Goal: Transaction & Acquisition: Purchase product/service

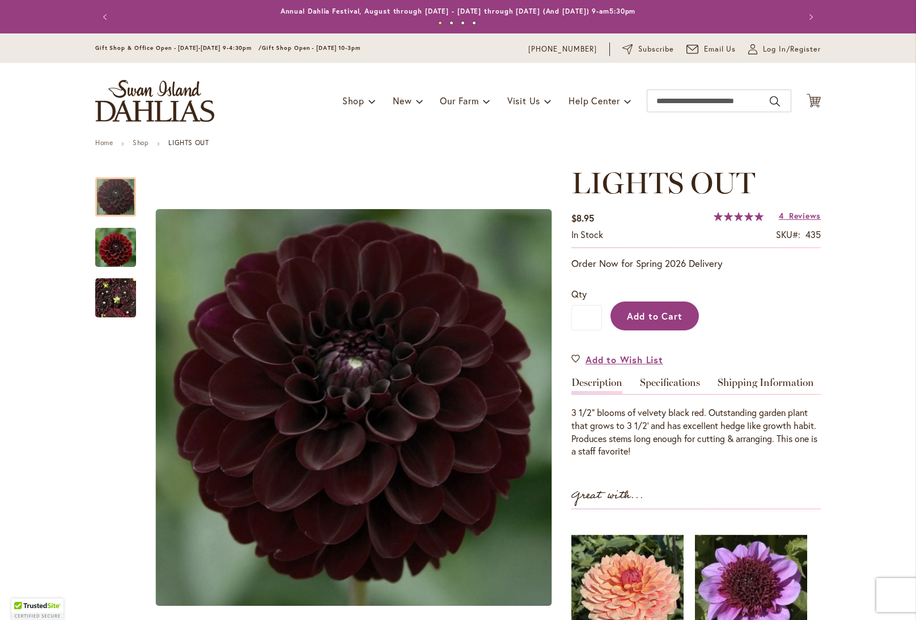
click at [686, 319] on button "Add to Cart" at bounding box center [655, 316] width 88 height 29
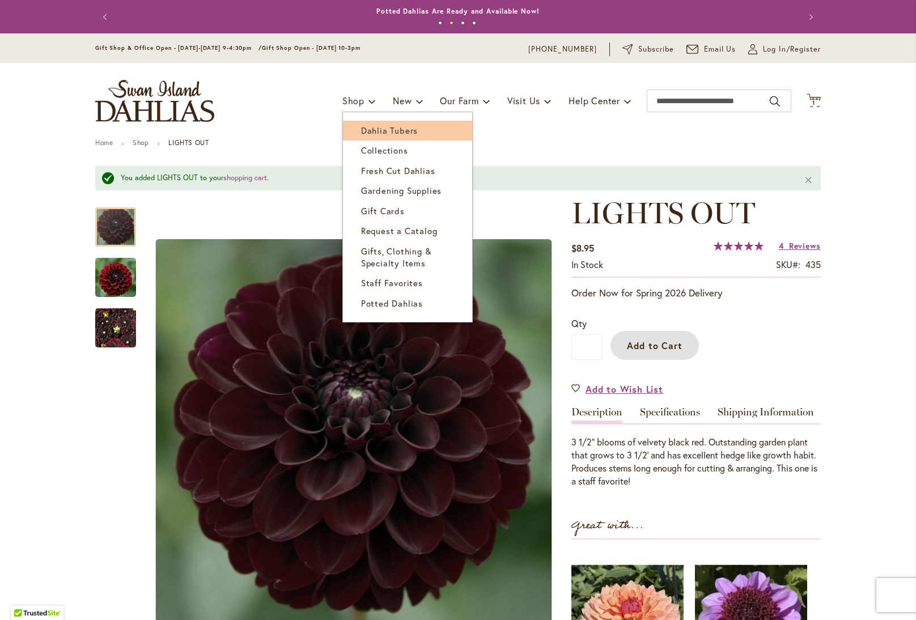
click at [373, 135] on span "Dahlia Tubers" at bounding box center [389, 130] width 57 height 11
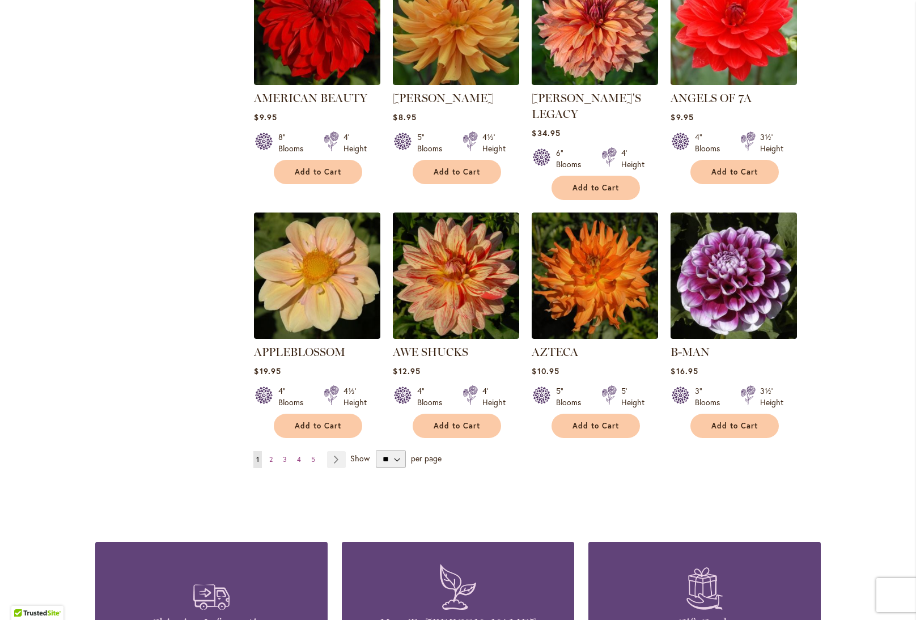
scroll to position [806, 0]
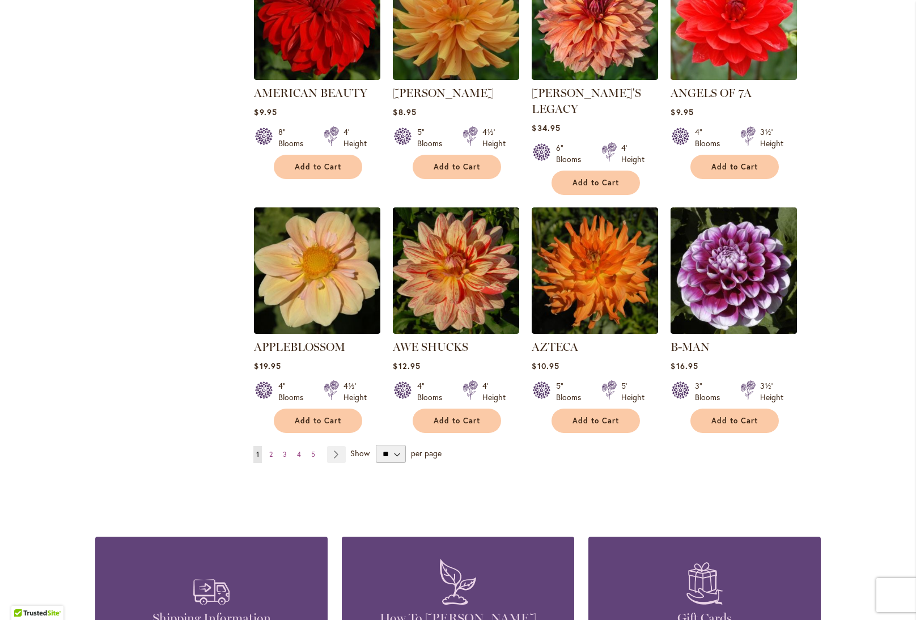
click at [407, 445] on div "** ** ** **" at bounding box center [390, 454] width 37 height 18
click at [399, 445] on select "** ** ** **" at bounding box center [391, 454] width 30 height 18
select select "**"
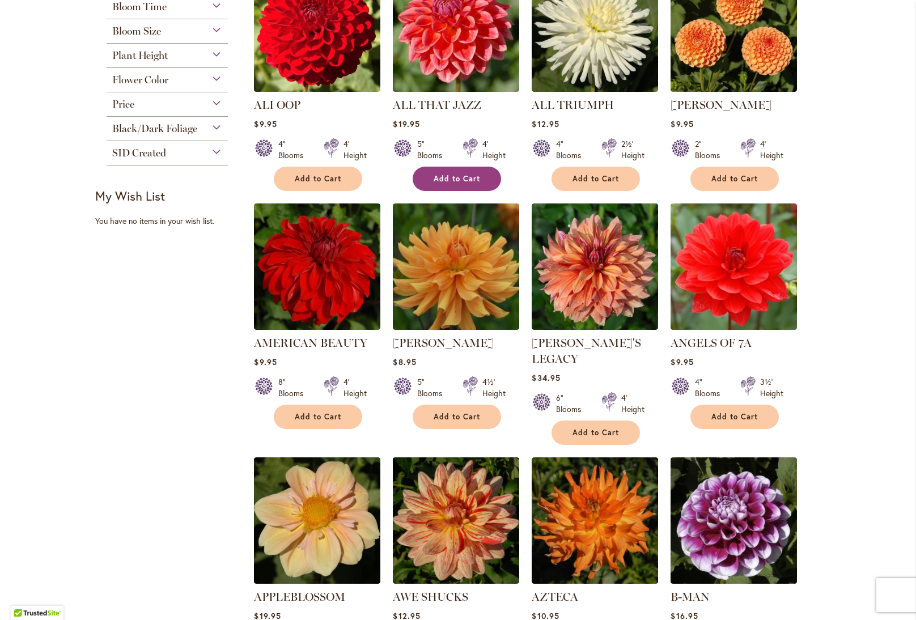
scroll to position [558, 0]
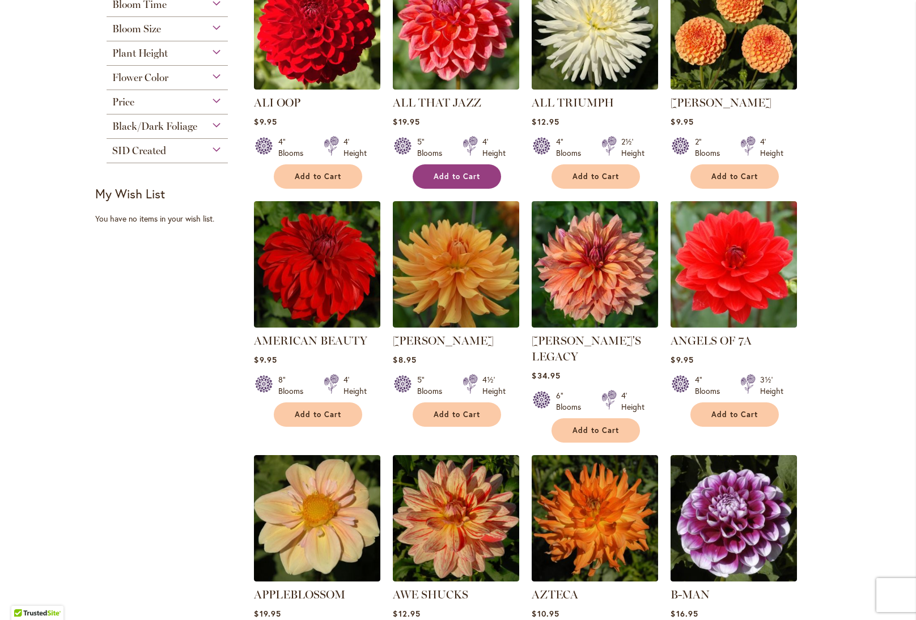
click at [487, 183] on button "Add to Cart" at bounding box center [457, 176] width 88 height 24
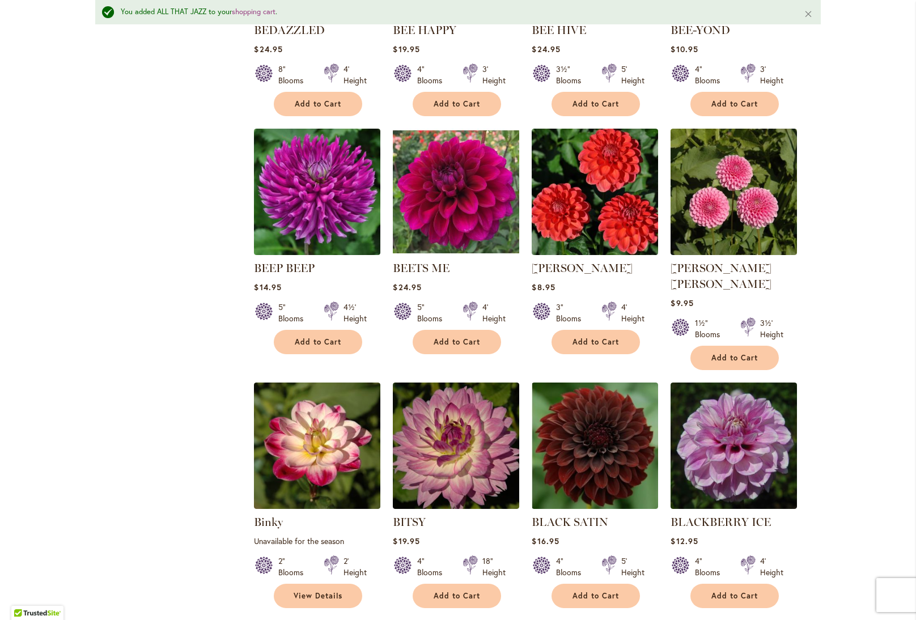
scroll to position [1873, 0]
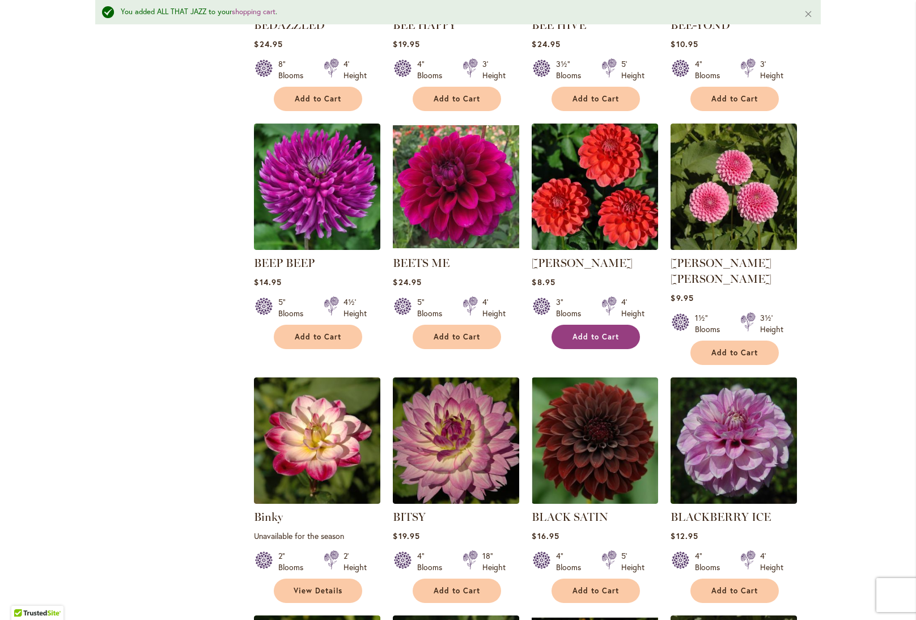
click at [599, 325] on button "Add to Cart" at bounding box center [596, 337] width 88 height 24
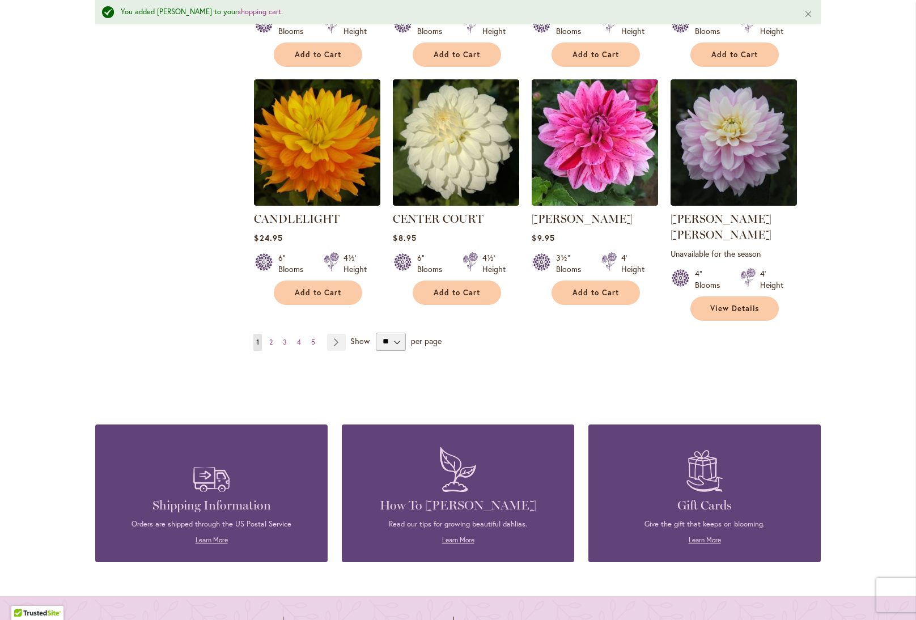
scroll to position [3835, 0]
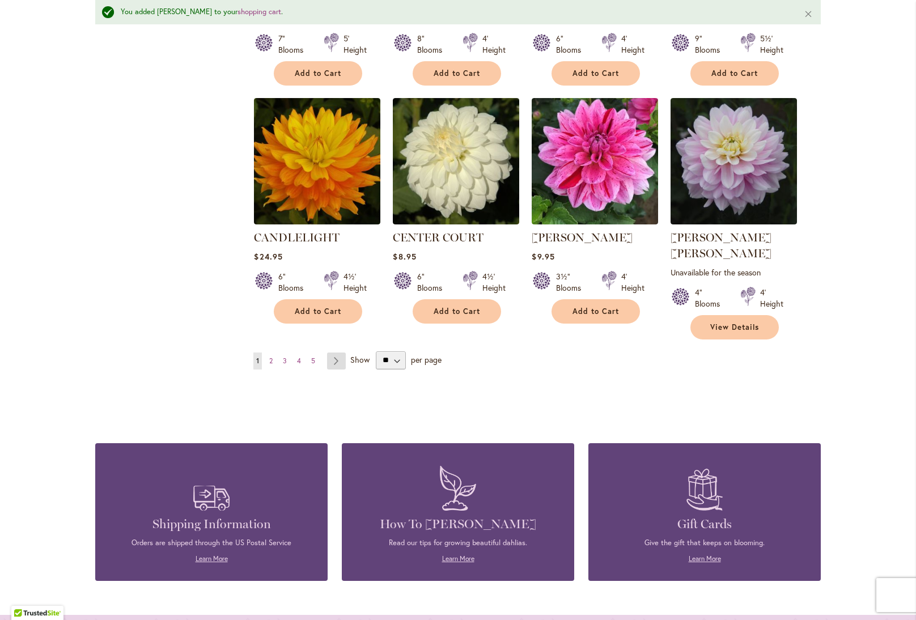
click at [332, 353] on link "Page Next" at bounding box center [336, 361] width 19 height 17
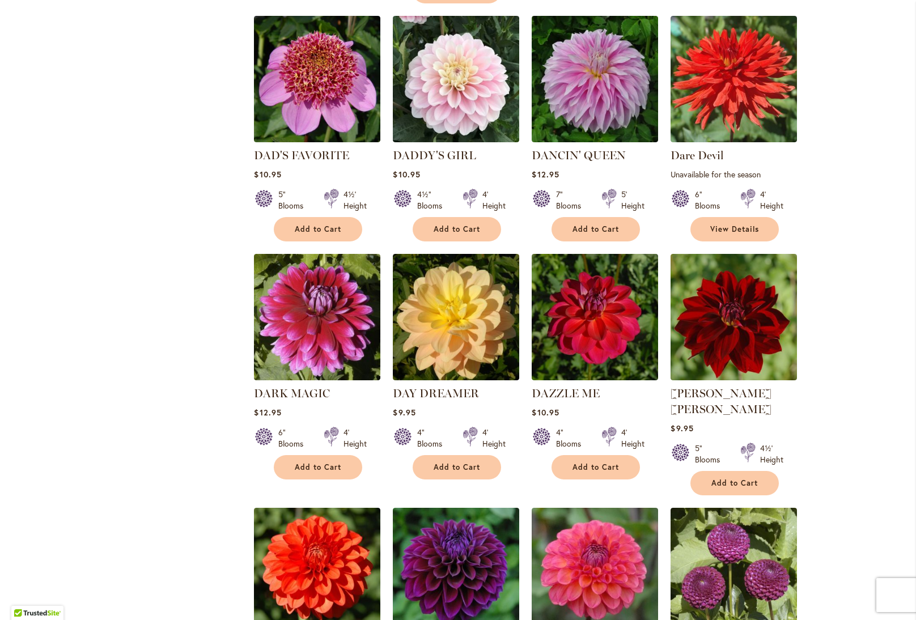
scroll to position [2027, 0]
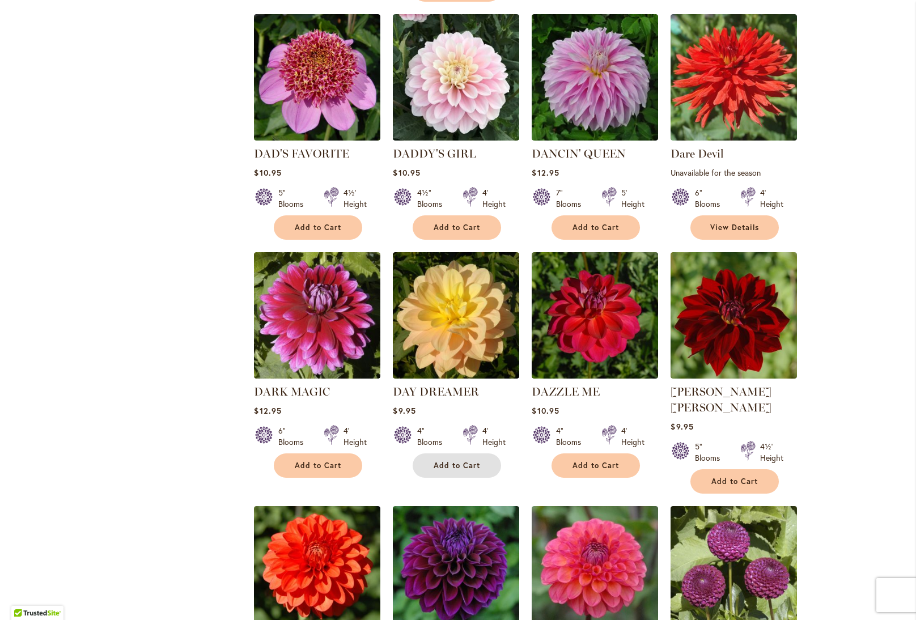
drag, startPoint x: 483, startPoint y: 400, endPoint x: 494, endPoint y: 401, distance: 11.4
click at [483, 454] on button "Add to Cart" at bounding box center [457, 466] width 88 height 24
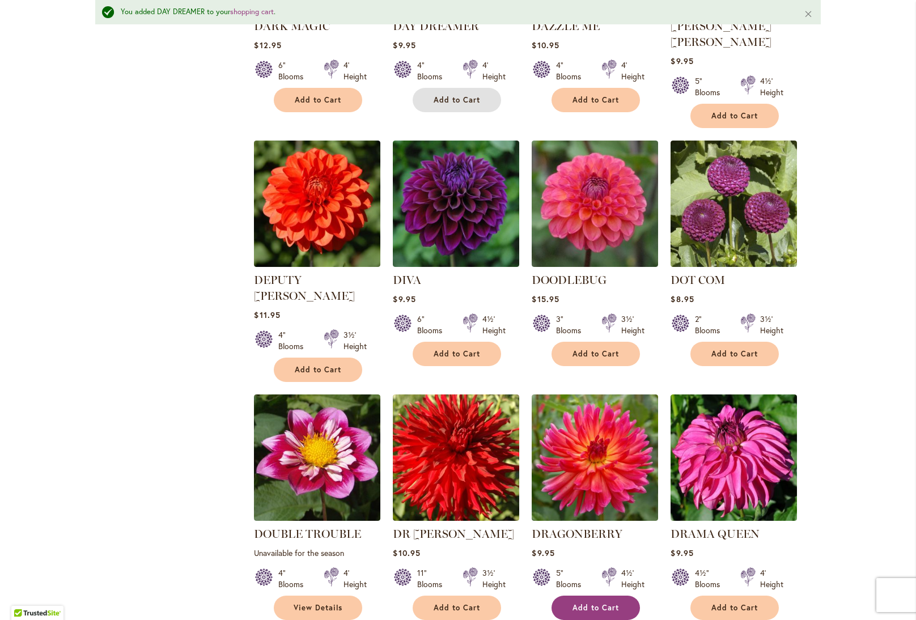
scroll to position [2426, 0]
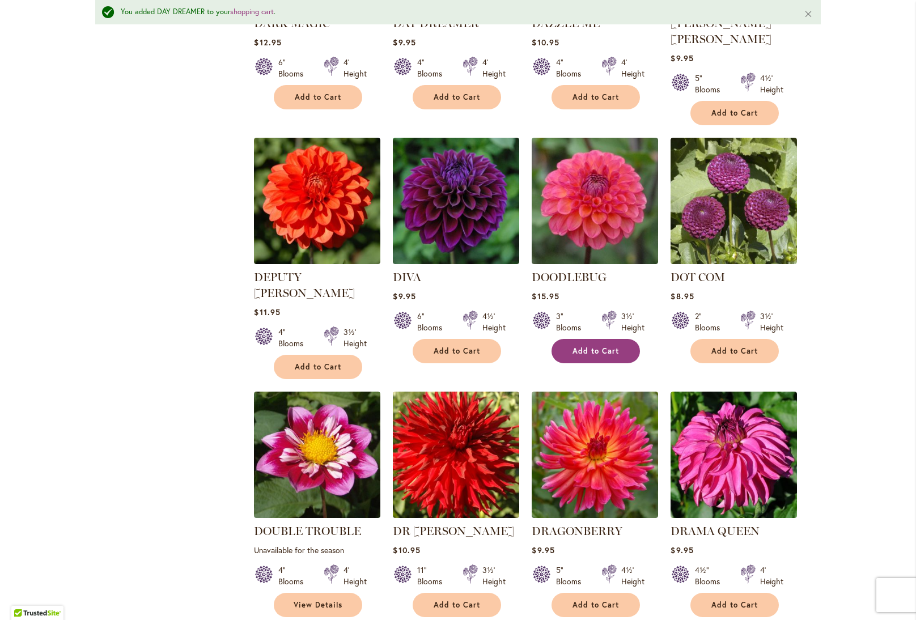
click at [591, 347] on span "Add to Cart" at bounding box center [596, 352] width 47 height 10
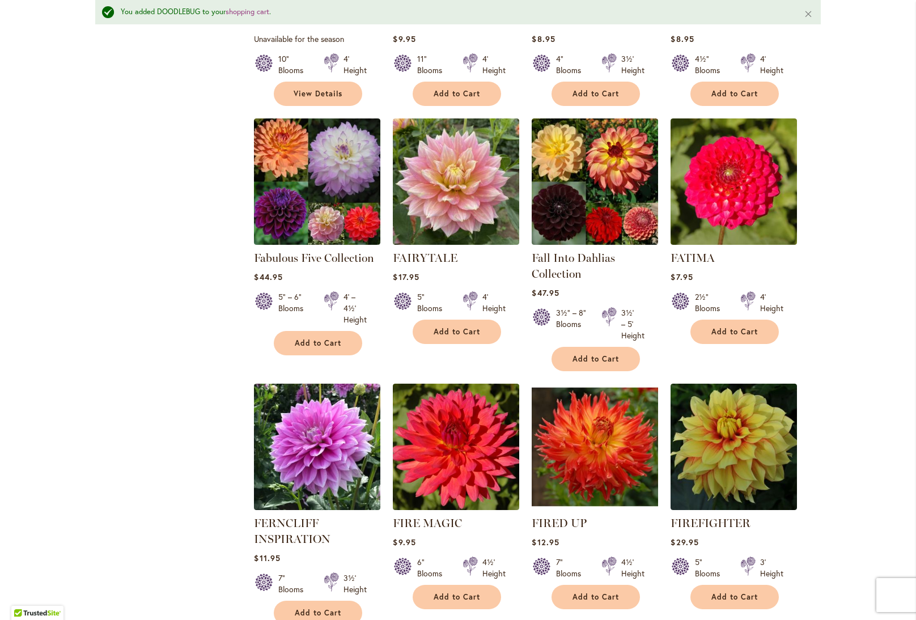
scroll to position [3654, 0]
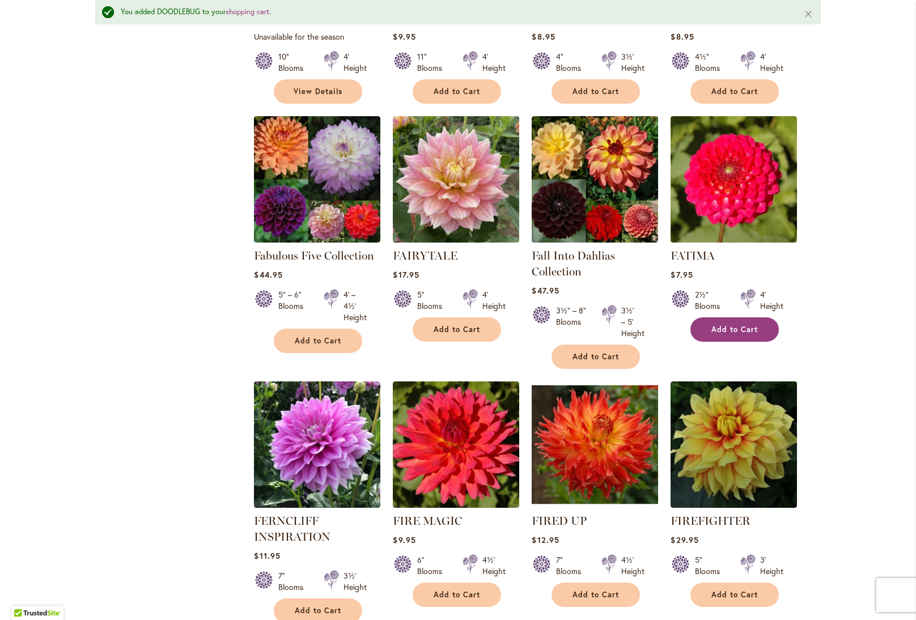
click at [740, 318] on button "Add to Cart" at bounding box center [735, 330] width 88 height 24
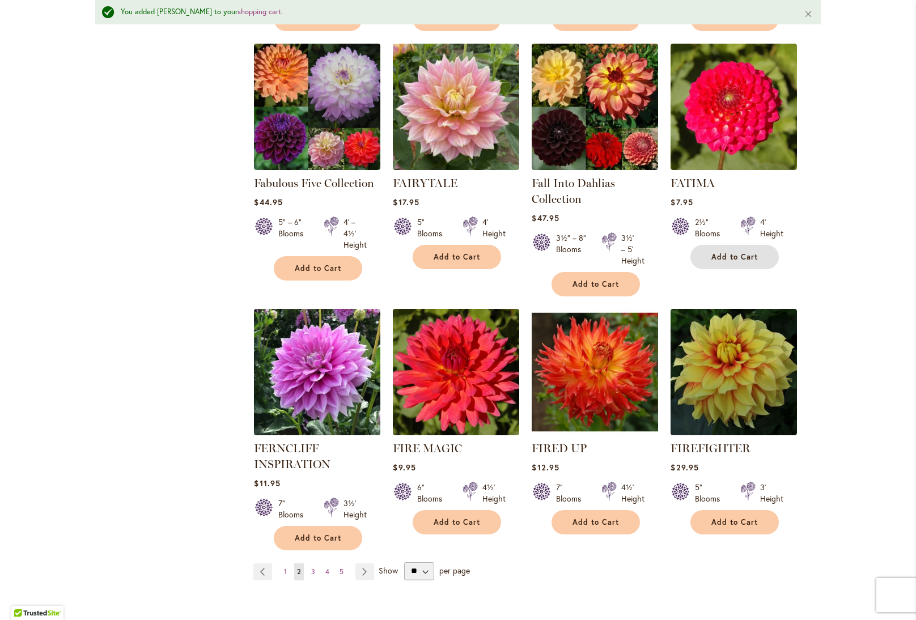
scroll to position [3728, 0]
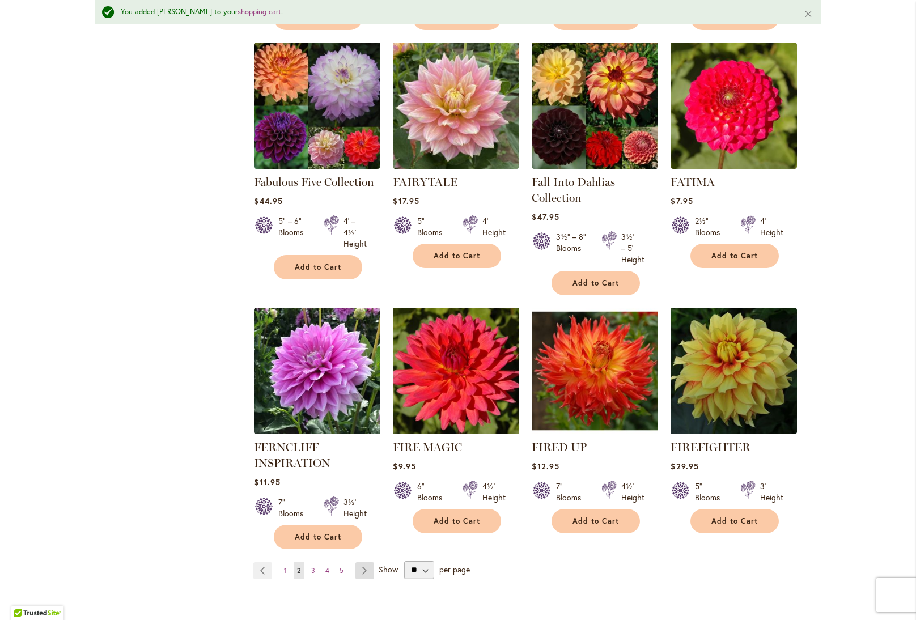
click at [373, 563] on link "Page Next" at bounding box center [365, 571] width 19 height 17
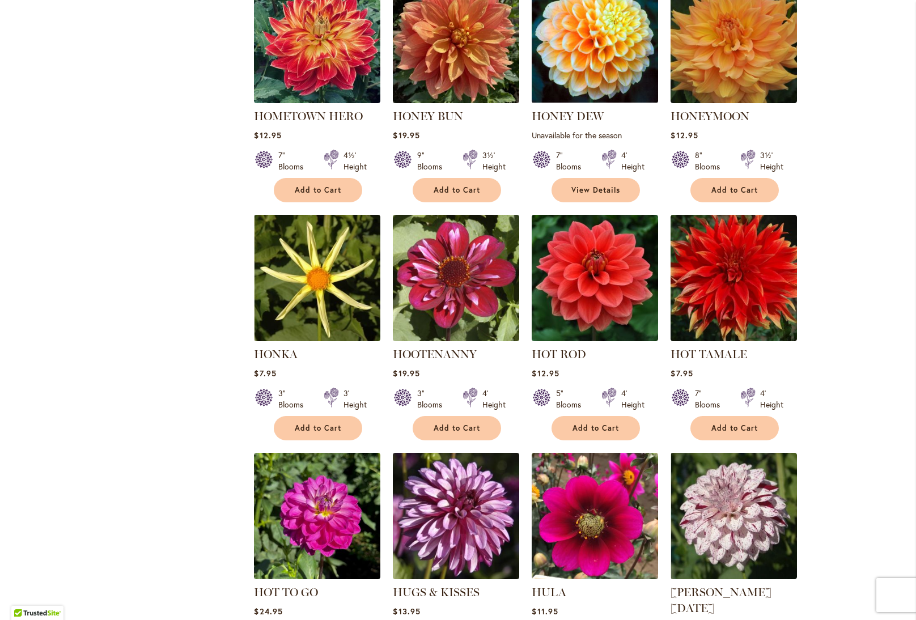
scroll to position [3307, 0]
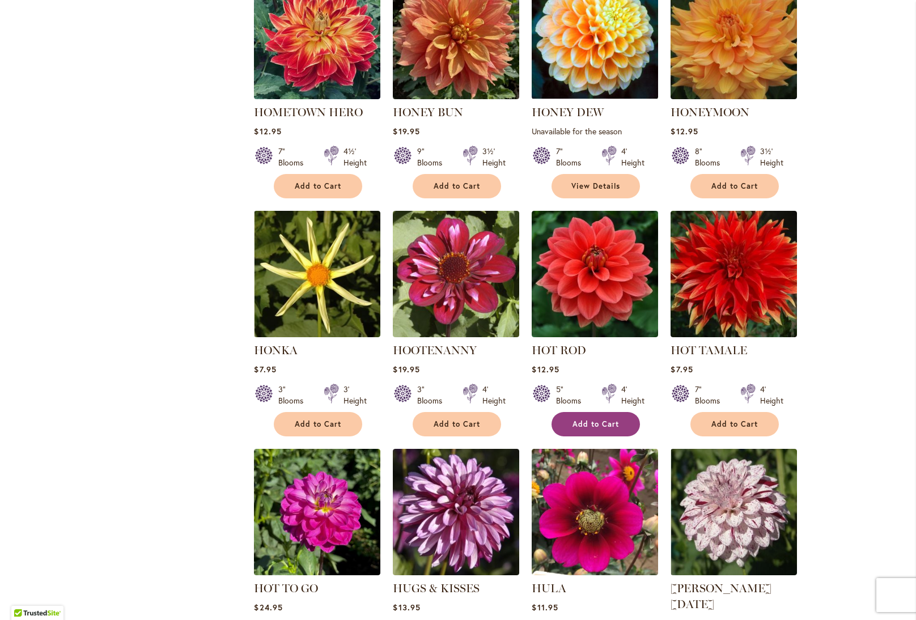
click at [620, 412] on button "Add to Cart" at bounding box center [596, 424] width 88 height 24
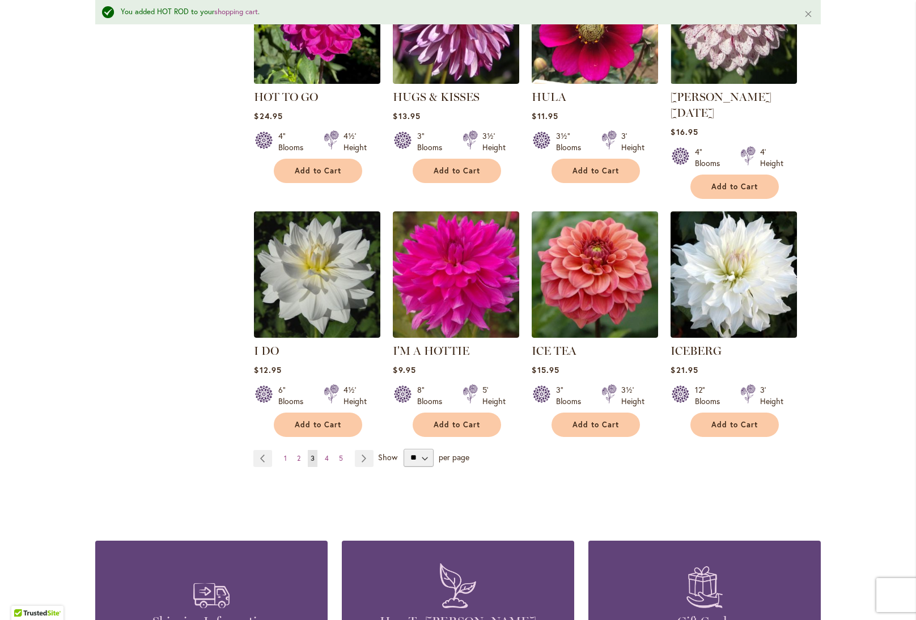
scroll to position [3839, 0]
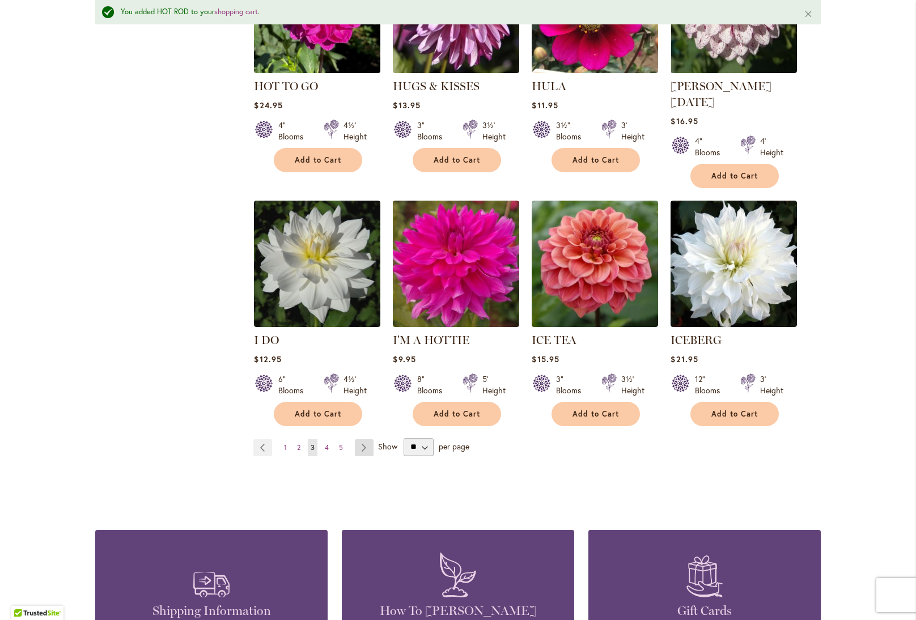
click at [366, 440] on link "Page Next" at bounding box center [364, 448] width 19 height 17
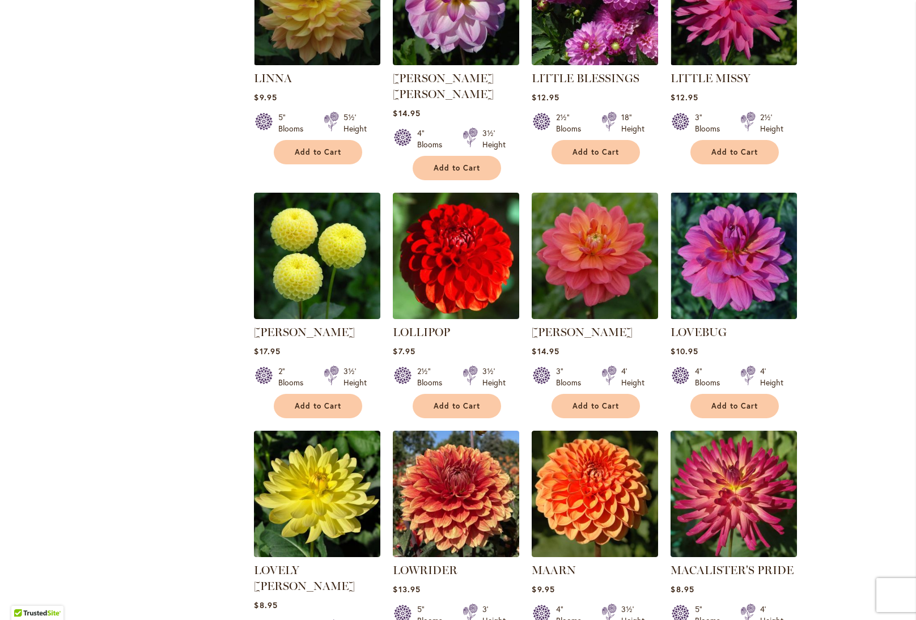
scroll to position [2802, 0]
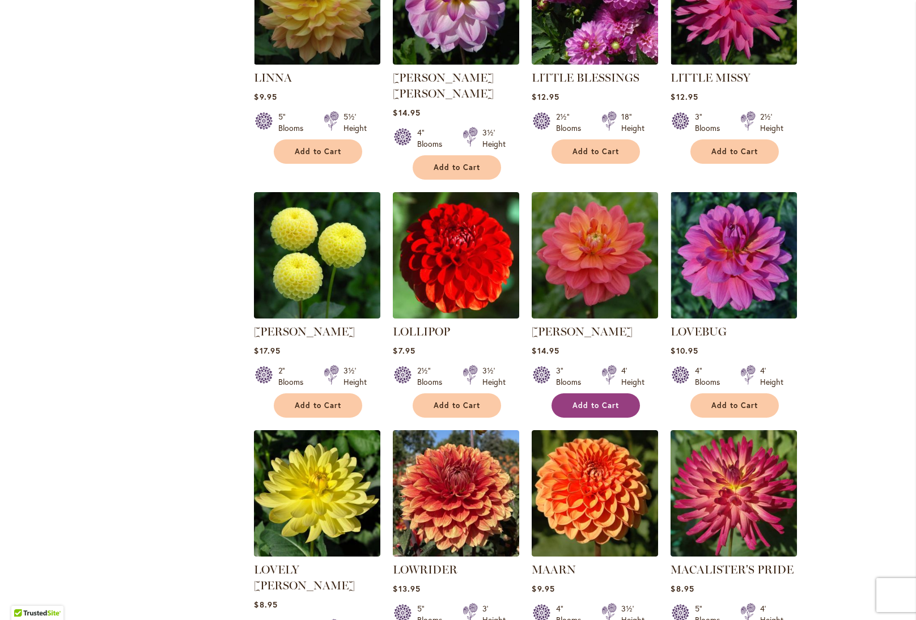
click at [572, 394] on button "Add to Cart" at bounding box center [596, 406] width 88 height 24
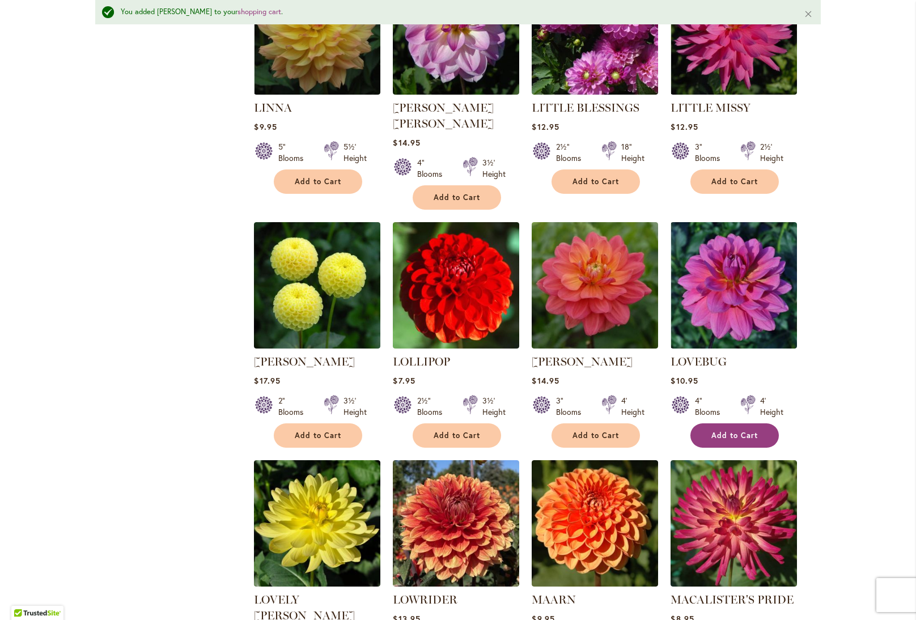
click at [736, 431] on span "Add to Cart" at bounding box center [735, 436] width 47 height 10
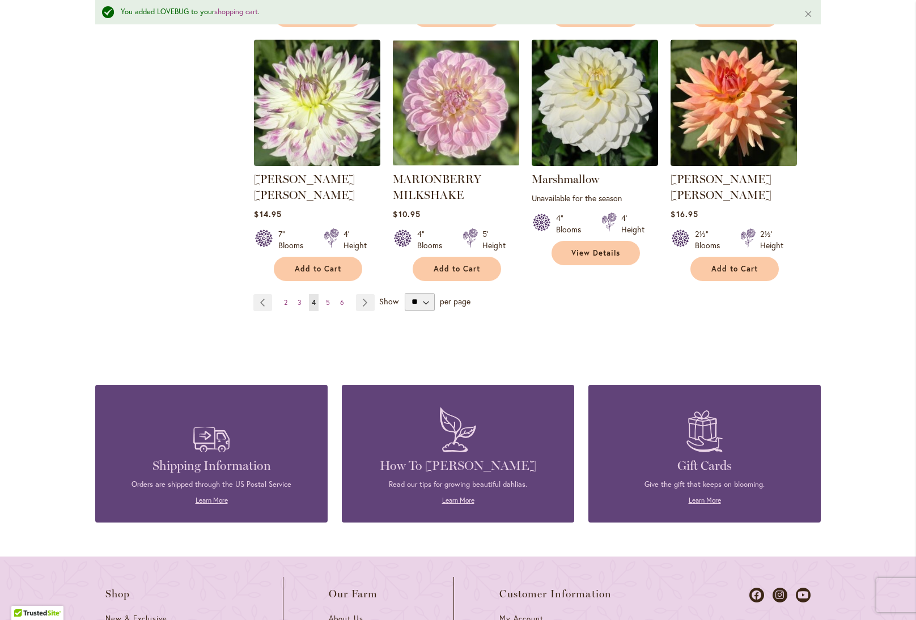
scroll to position [3954, 0]
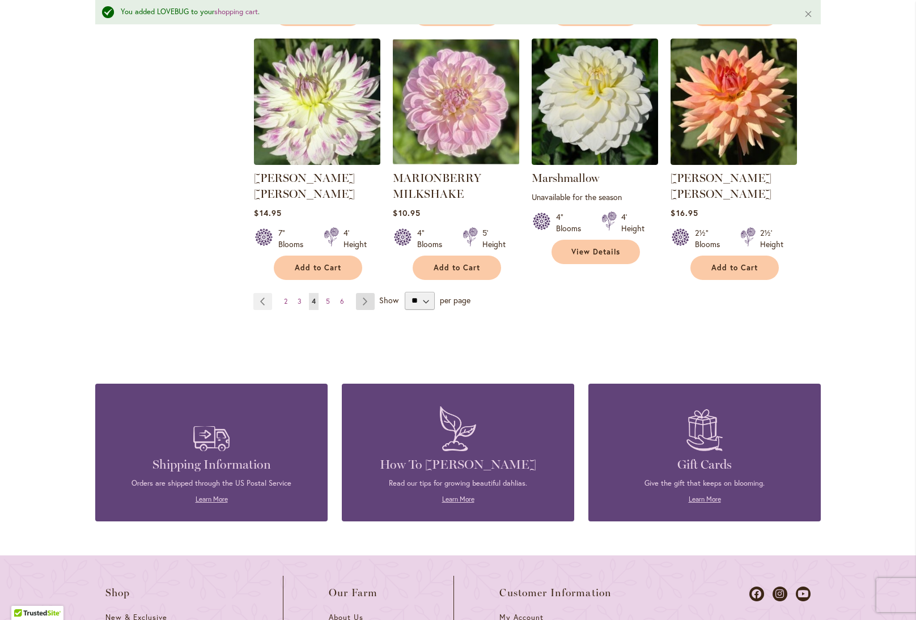
click at [370, 293] on link "Page Next" at bounding box center [365, 301] width 19 height 17
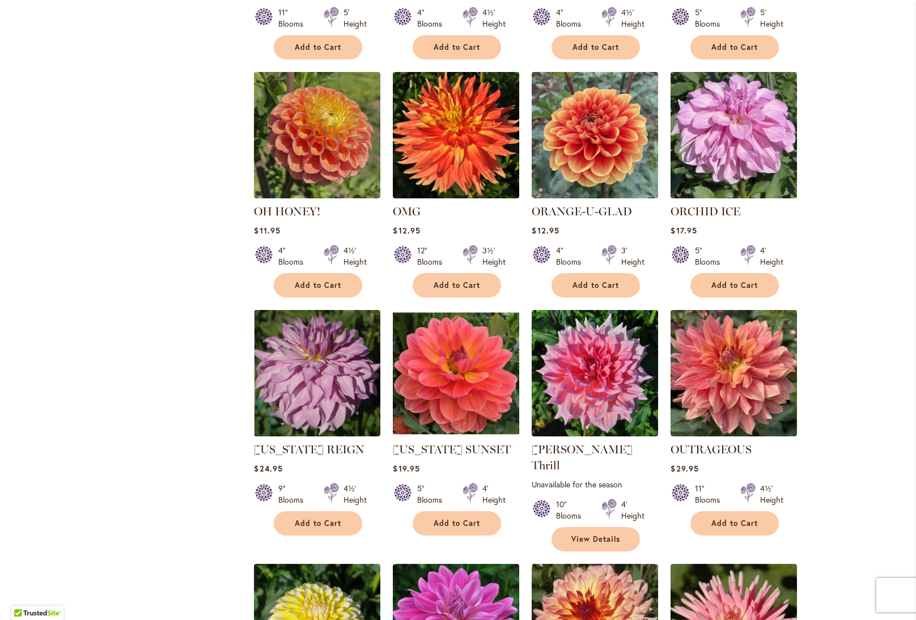
scroll to position [2132, 0]
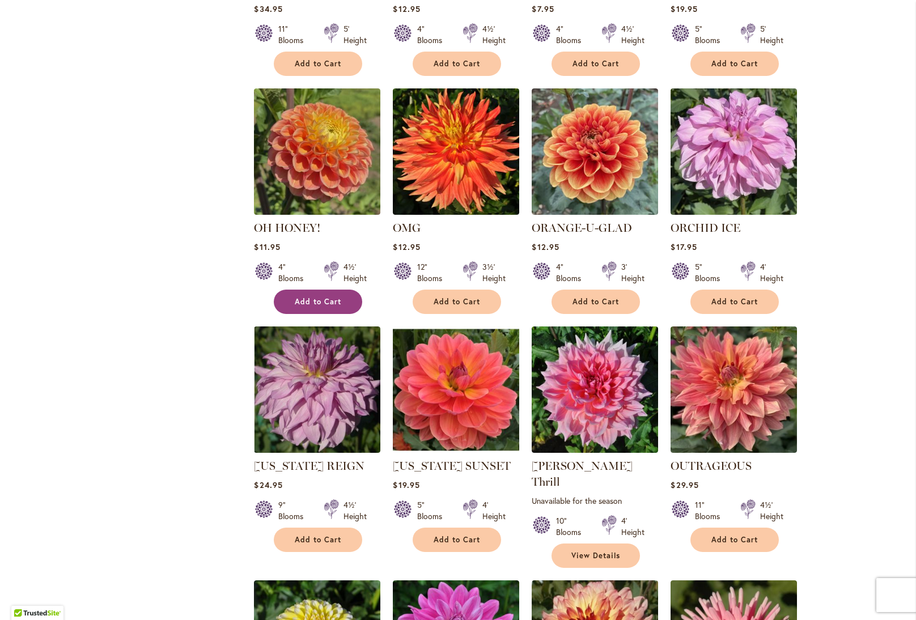
click at [336, 297] on span "Add to Cart" at bounding box center [318, 302] width 47 height 10
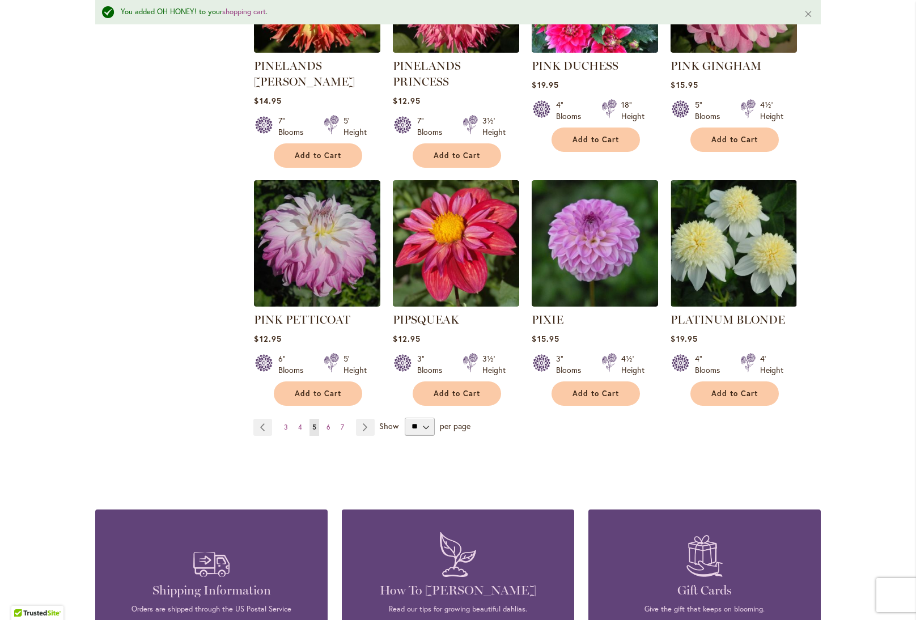
scroll to position [3821, 0]
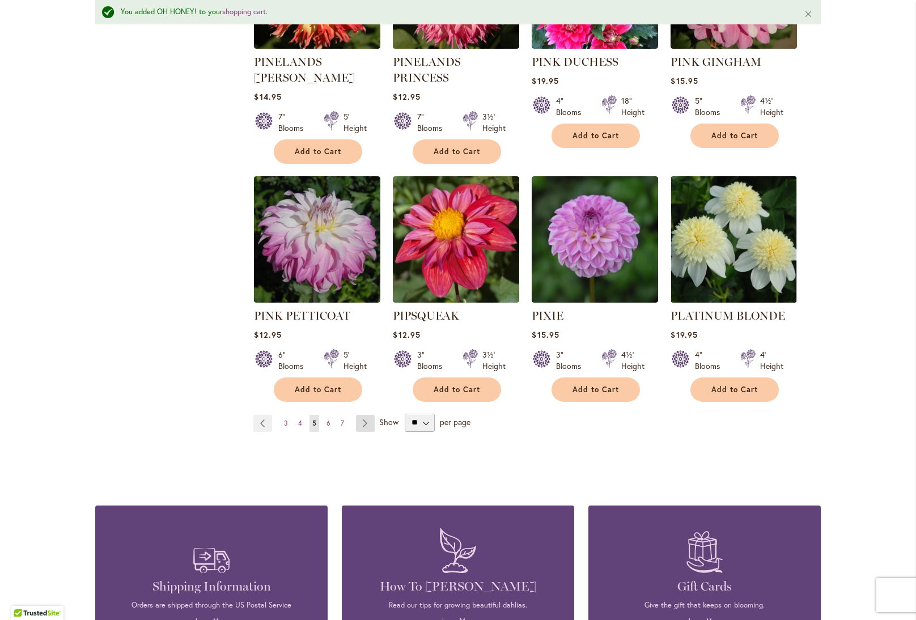
click at [360, 415] on link "Page Next" at bounding box center [365, 423] width 19 height 17
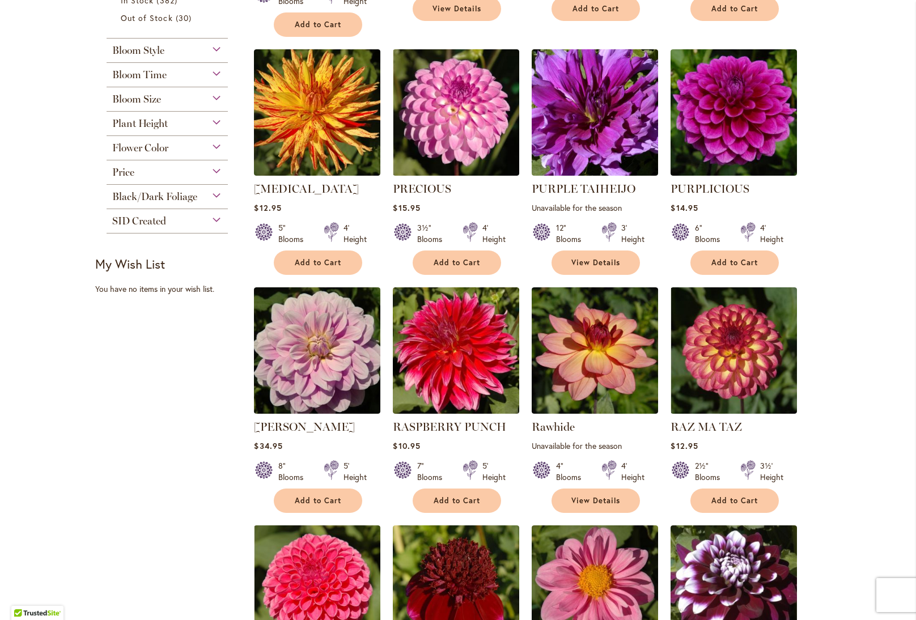
scroll to position [472, 0]
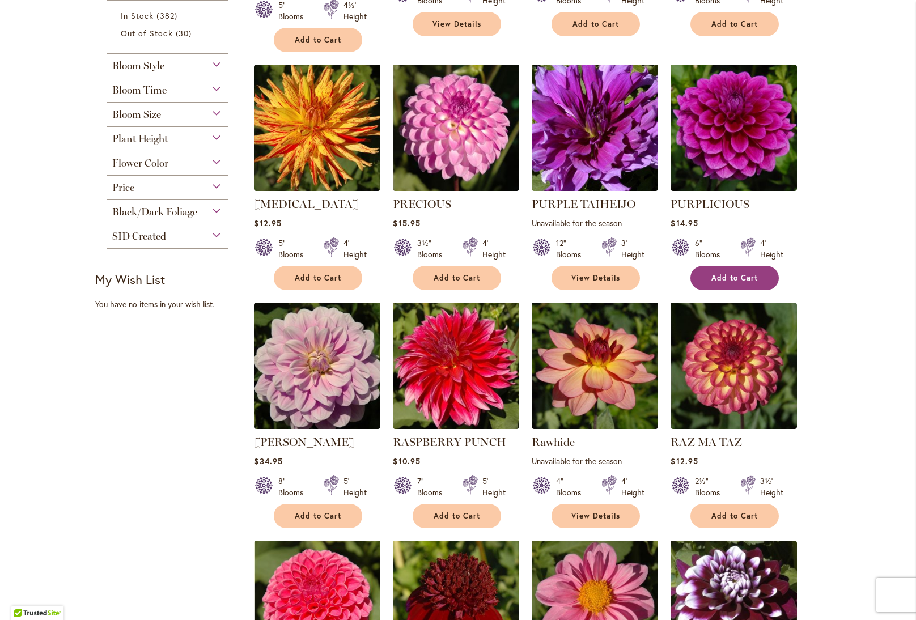
click at [725, 272] on button "Add to Cart" at bounding box center [735, 278] width 88 height 24
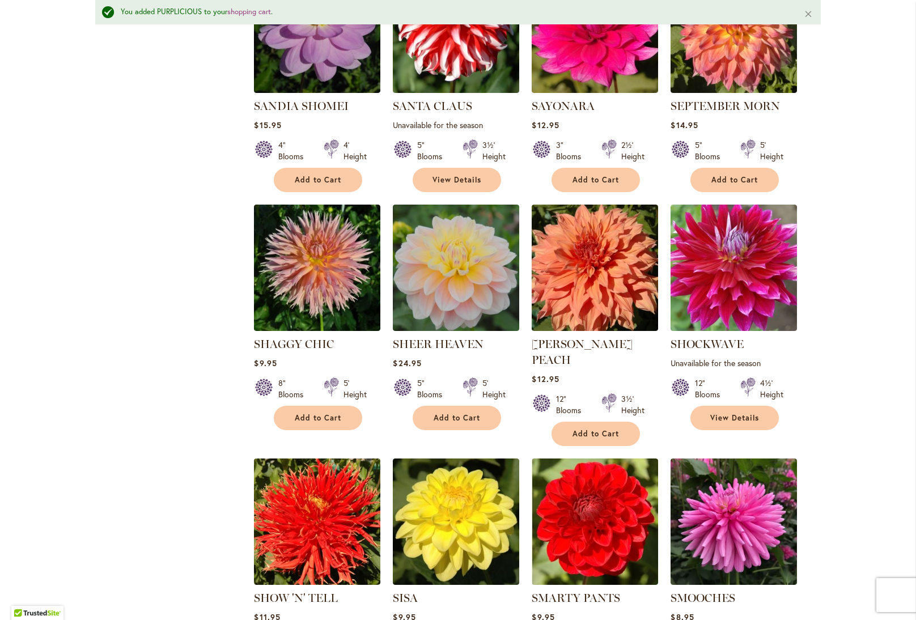
scroll to position [1319, 0]
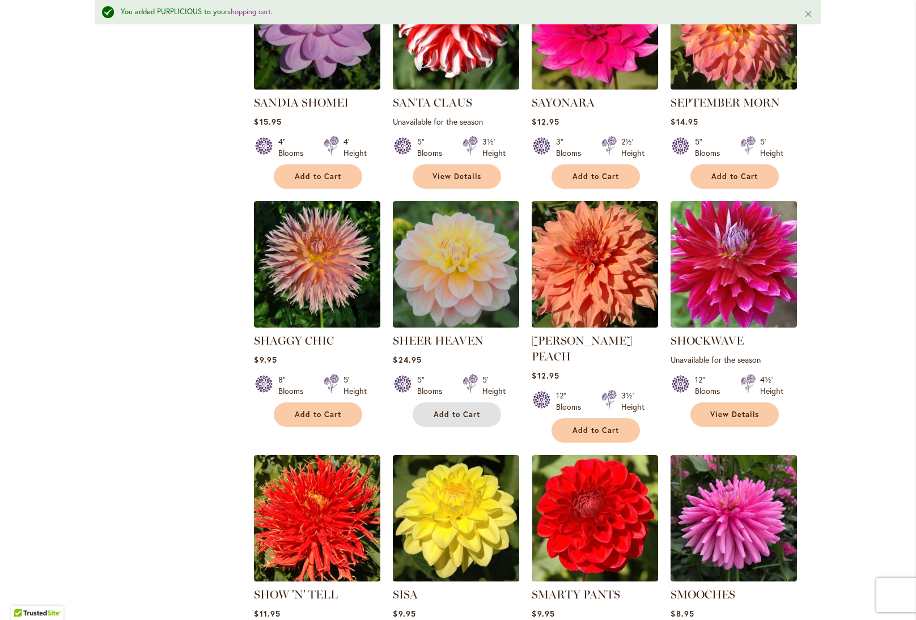
drag, startPoint x: 452, startPoint y: 414, endPoint x: 505, endPoint y: 411, distance: 53.4
click at [452, 414] on span "Add to Cart" at bounding box center [457, 415] width 47 height 10
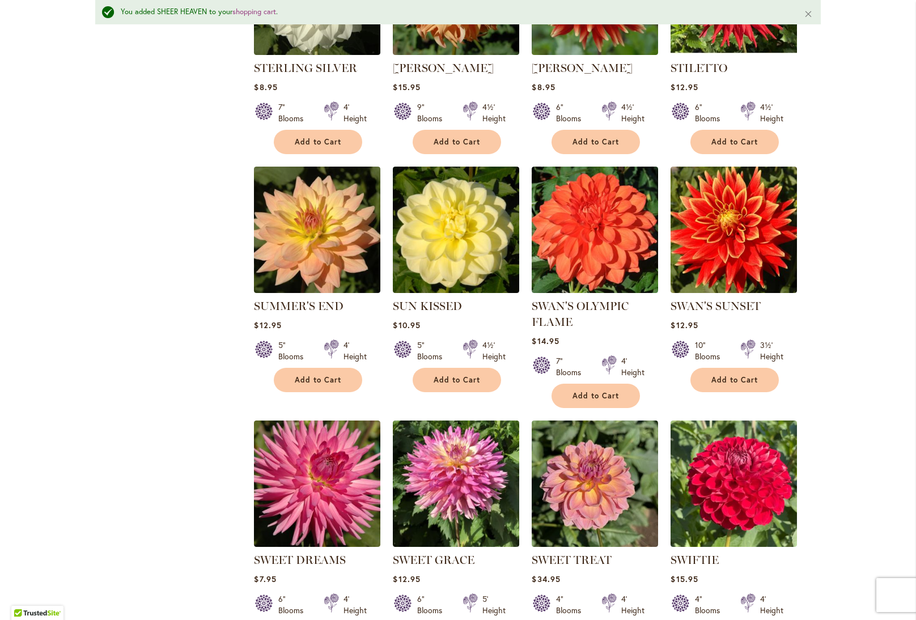
scroll to position [2562, 0]
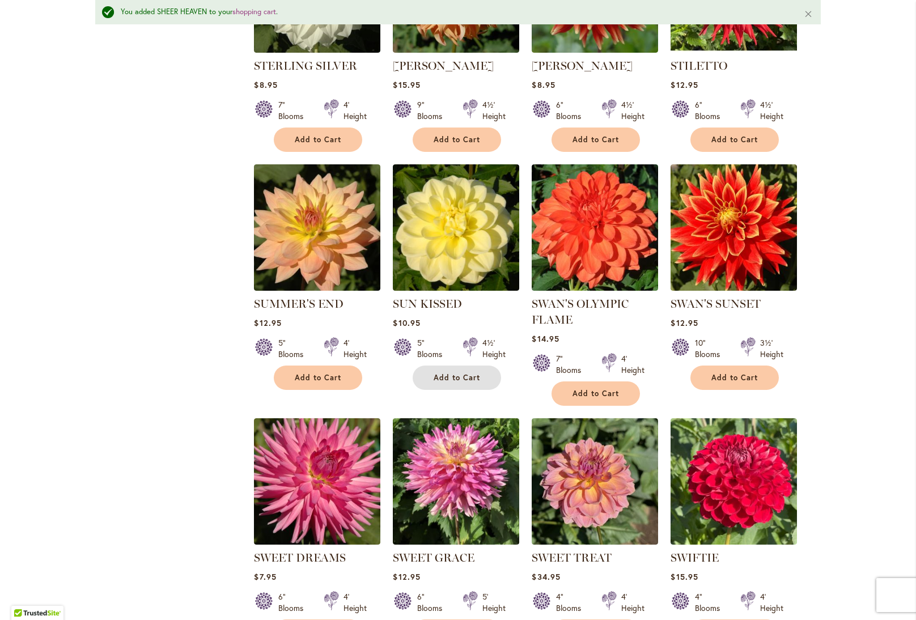
drag, startPoint x: 472, startPoint y: 361, endPoint x: 490, endPoint y: 362, distance: 17.7
click at [472, 373] on span "Add to Cart" at bounding box center [457, 378] width 47 height 10
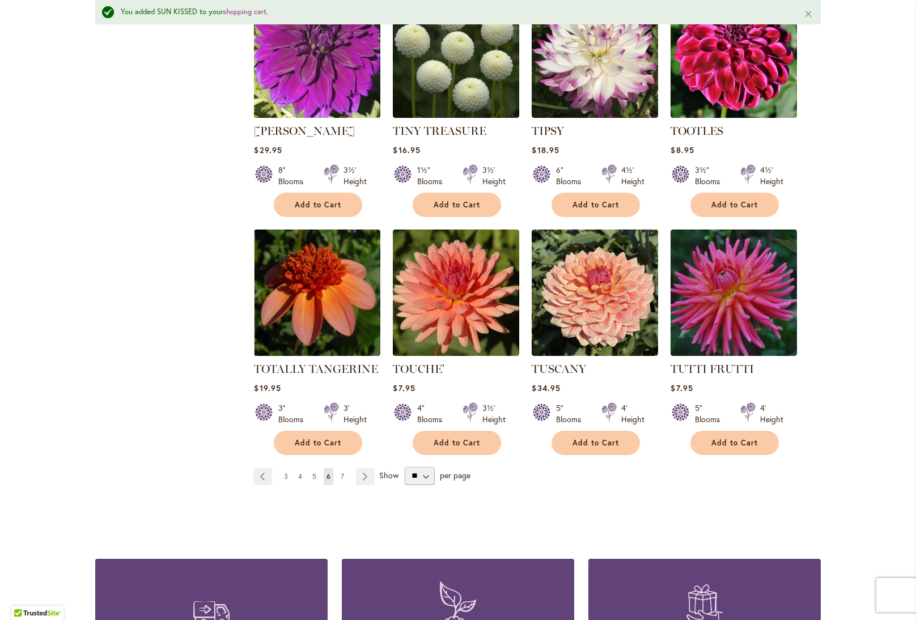
scroll to position [3725, 0]
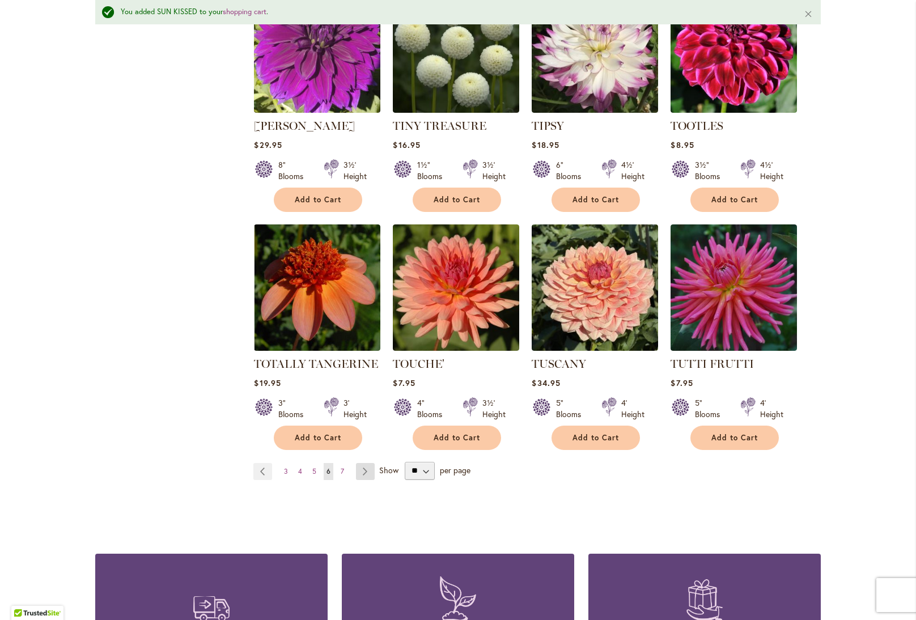
click at [367, 463] on link "Page Next" at bounding box center [365, 471] width 19 height 17
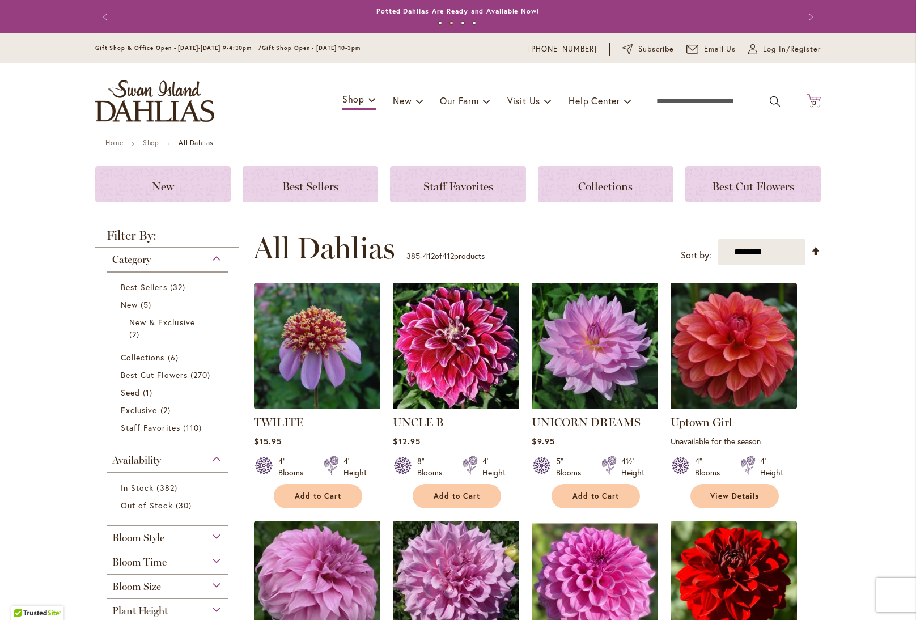
click at [816, 103] on span "13" at bounding box center [814, 102] width 7 height 7
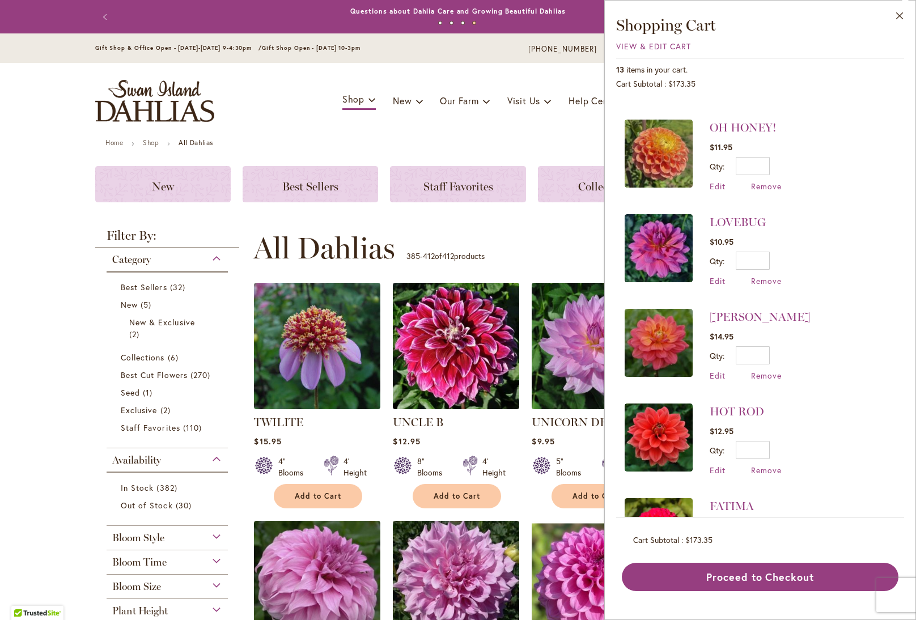
scroll to position [273, 0]
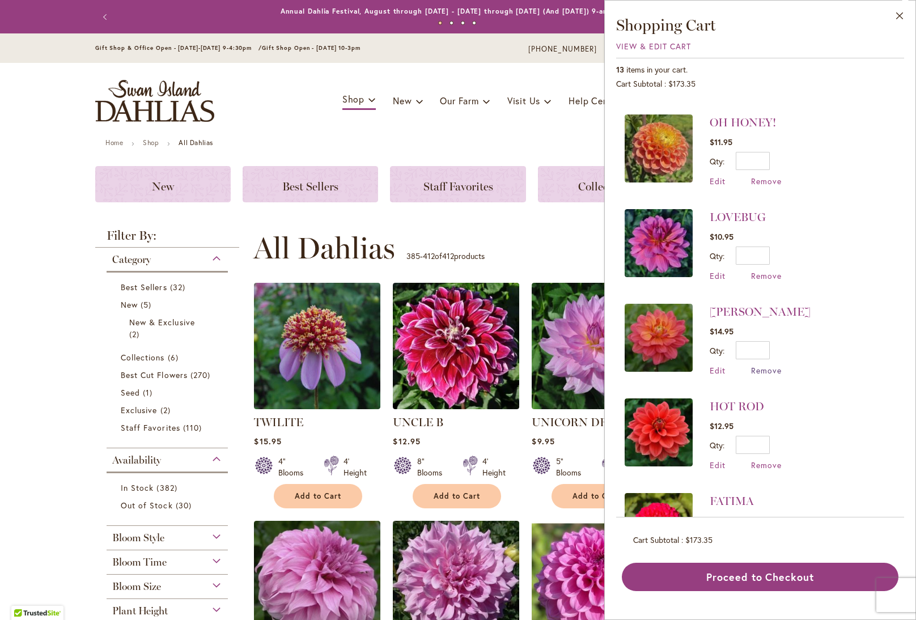
click at [754, 367] on span "Remove" at bounding box center [766, 370] width 31 height 11
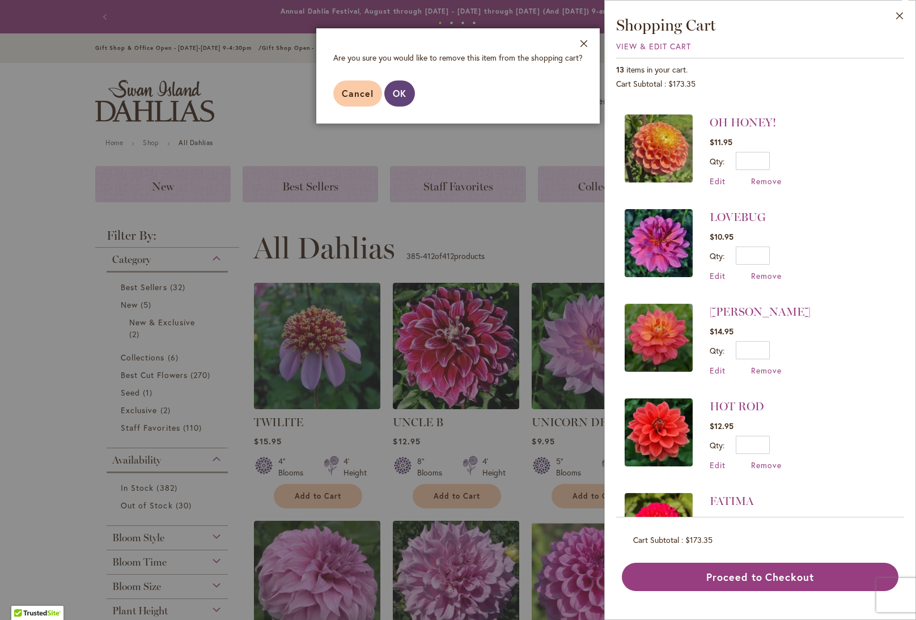
drag, startPoint x: 397, startPoint y: 103, endPoint x: 424, endPoint y: 110, distance: 28.2
click at [398, 103] on button "OK" at bounding box center [400, 94] width 31 height 26
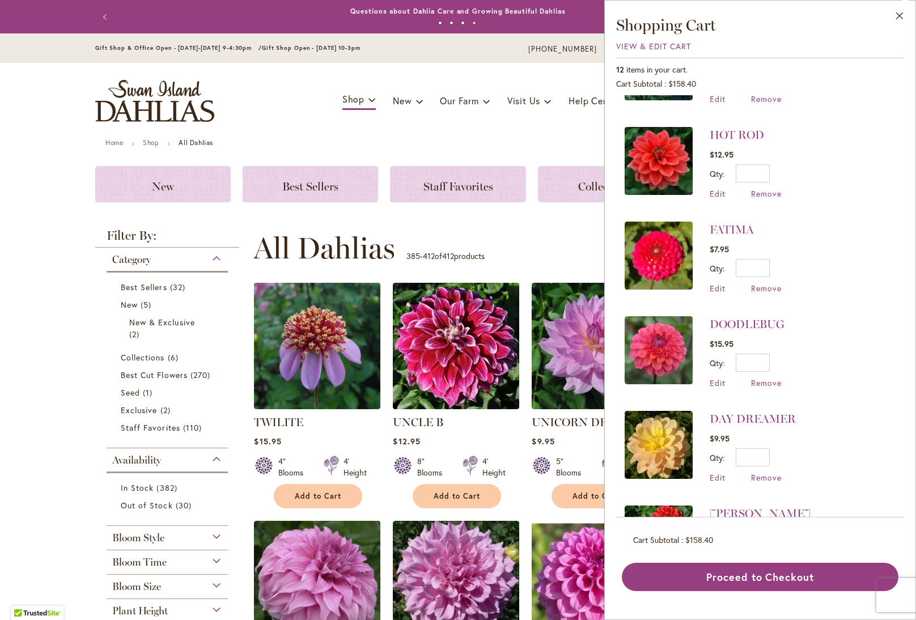
scroll to position [469, 0]
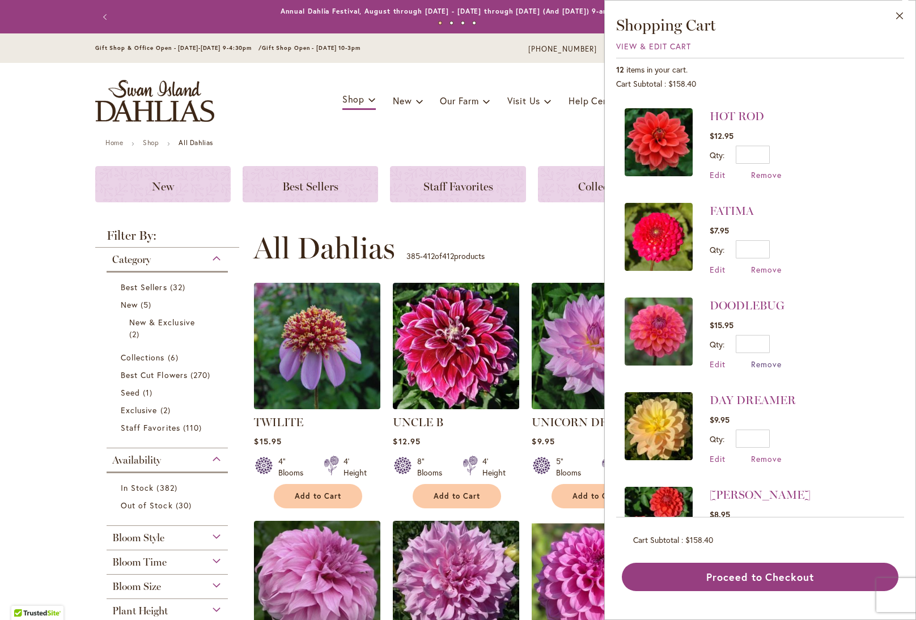
click at [756, 360] on span "Remove" at bounding box center [766, 364] width 31 height 11
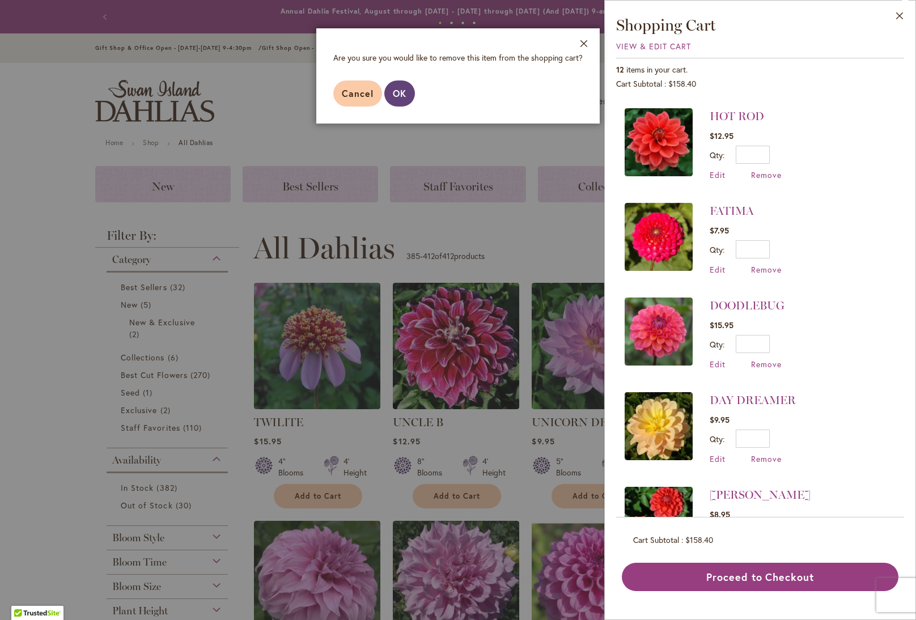
drag, startPoint x: 393, startPoint y: 88, endPoint x: 437, endPoint y: 99, distance: 45.0
click at [393, 88] on span "OK" at bounding box center [400, 93] width 14 height 12
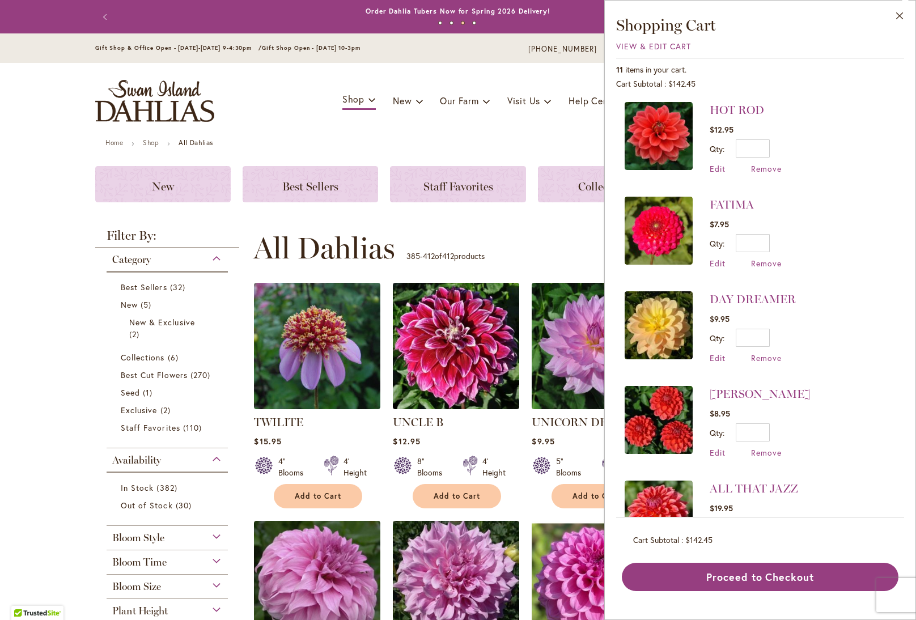
scroll to position [476, 0]
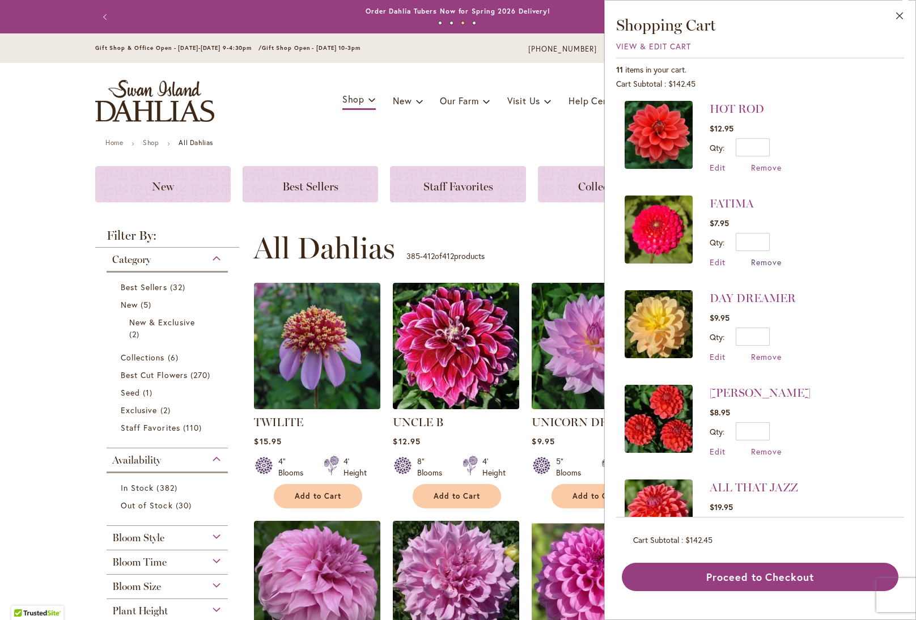
click at [758, 261] on span "Remove" at bounding box center [766, 262] width 31 height 11
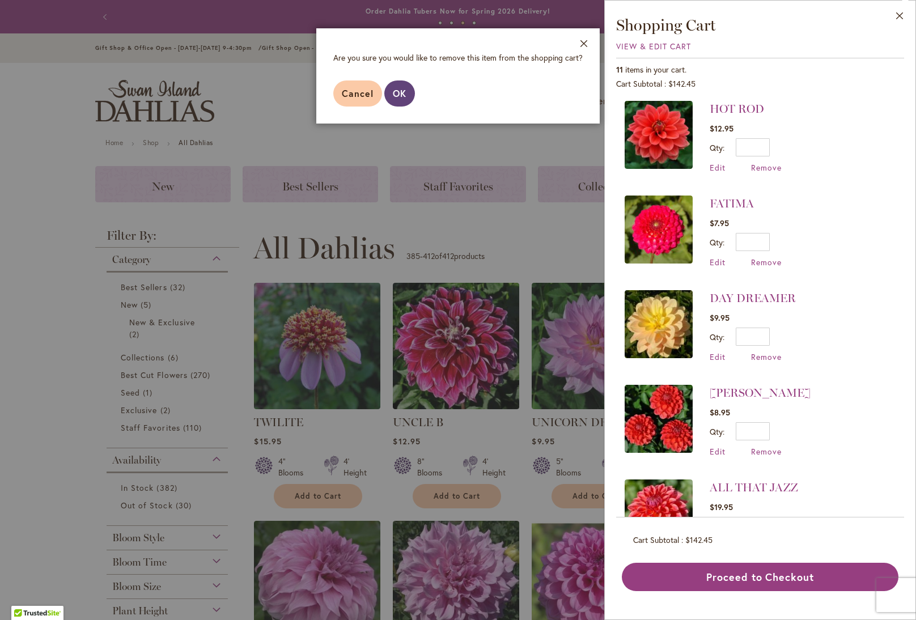
drag, startPoint x: 392, startPoint y: 96, endPoint x: 433, endPoint y: 104, distance: 41.5
click at [393, 96] on span "OK" at bounding box center [400, 93] width 14 height 12
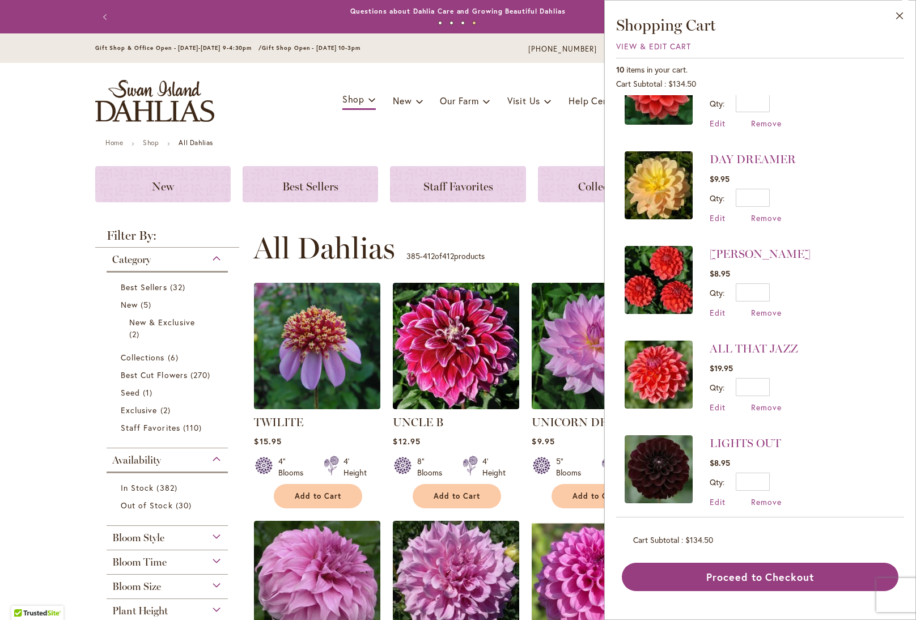
scroll to position [528, 0]
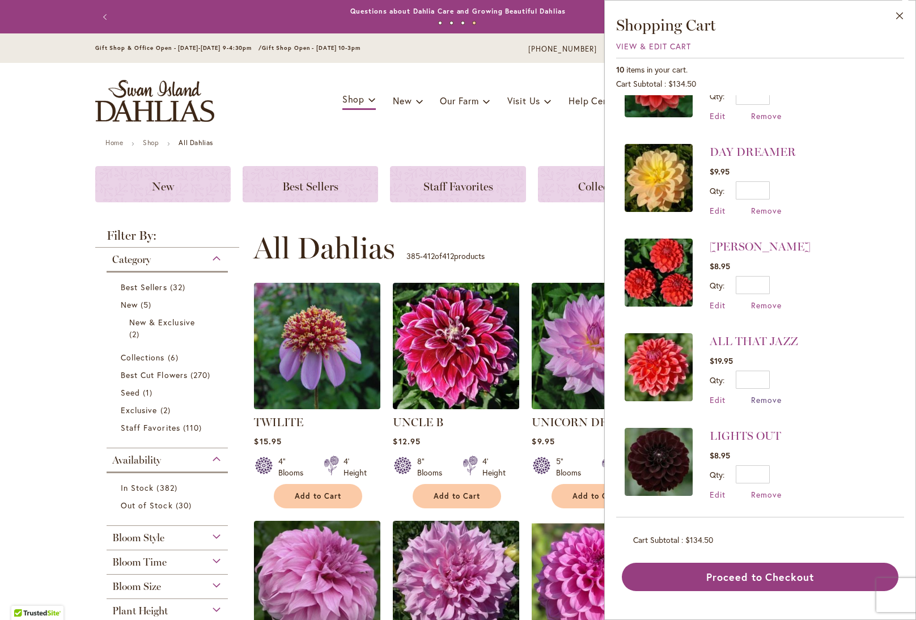
click at [764, 398] on span "Remove" at bounding box center [766, 400] width 31 height 11
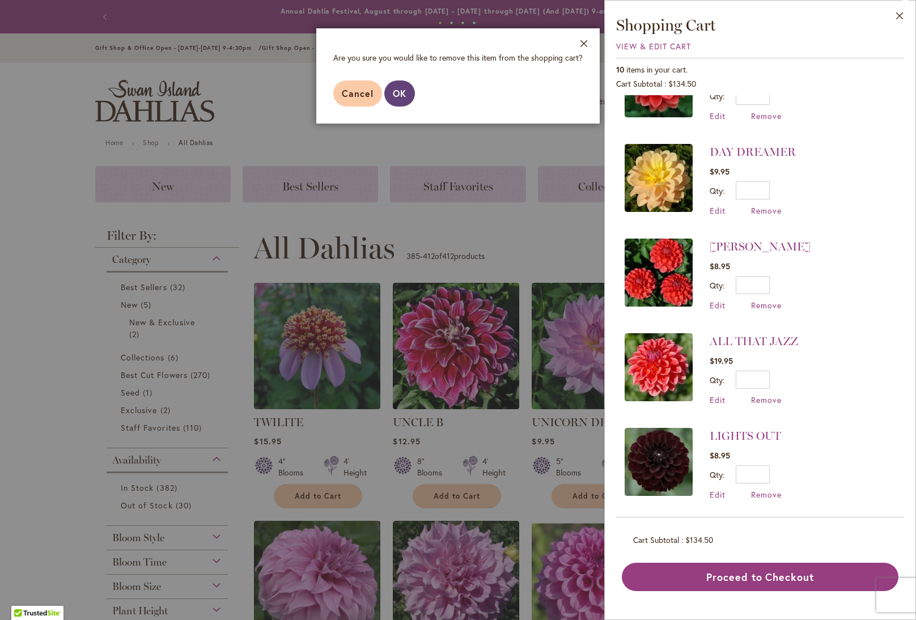
drag, startPoint x: 395, startPoint y: 85, endPoint x: 474, endPoint y: 99, distance: 80.0
click at [395, 85] on button "OK" at bounding box center [400, 94] width 31 height 26
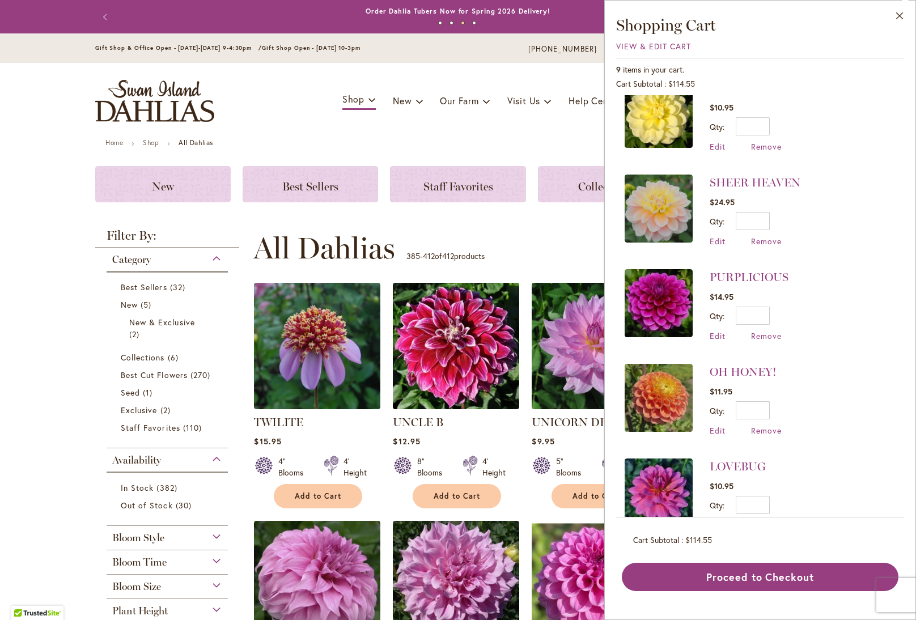
scroll to position [0, 0]
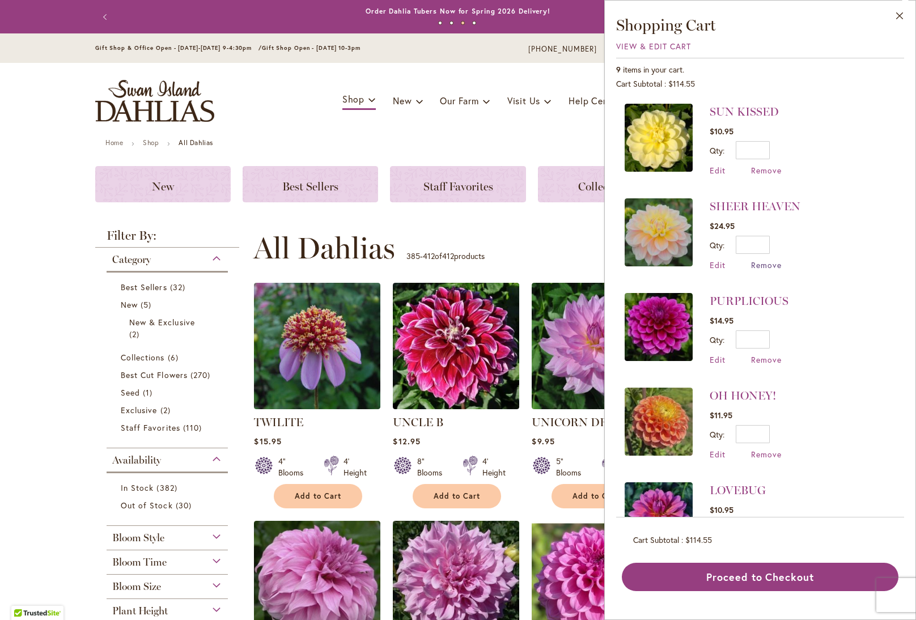
click at [756, 263] on span "Remove" at bounding box center [766, 265] width 31 height 11
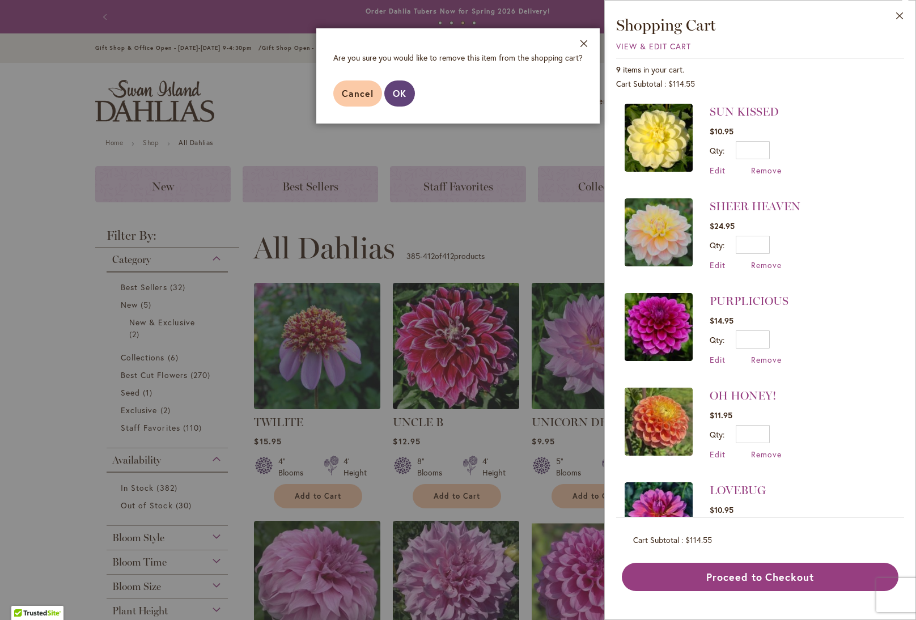
drag, startPoint x: 412, startPoint y: 96, endPoint x: 469, endPoint y: 109, distance: 58.7
click at [412, 96] on button "OK" at bounding box center [400, 94] width 31 height 26
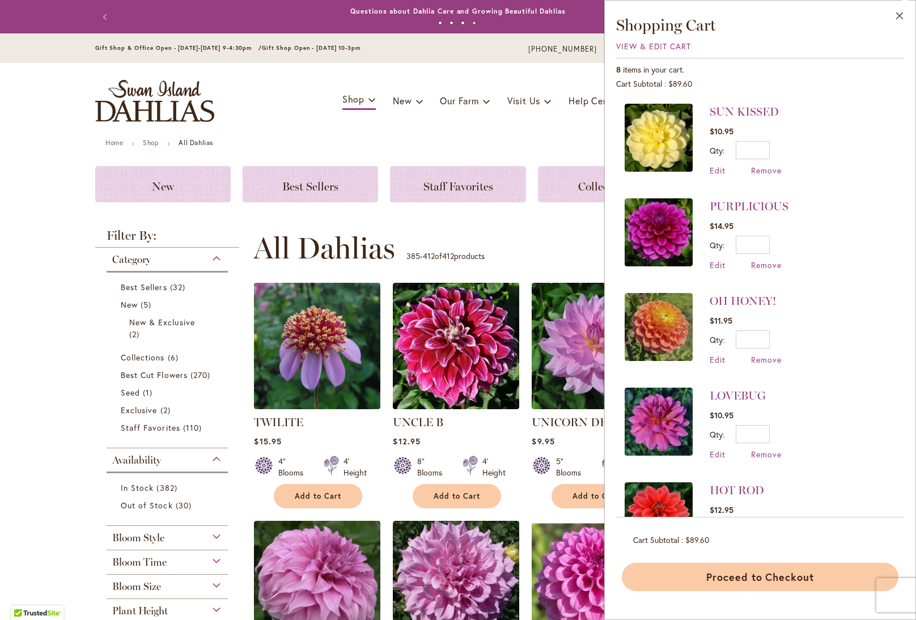
click at [742, 585] on button "Proceed to Checkout" at bounding box center [760, 577] width 277 height 28
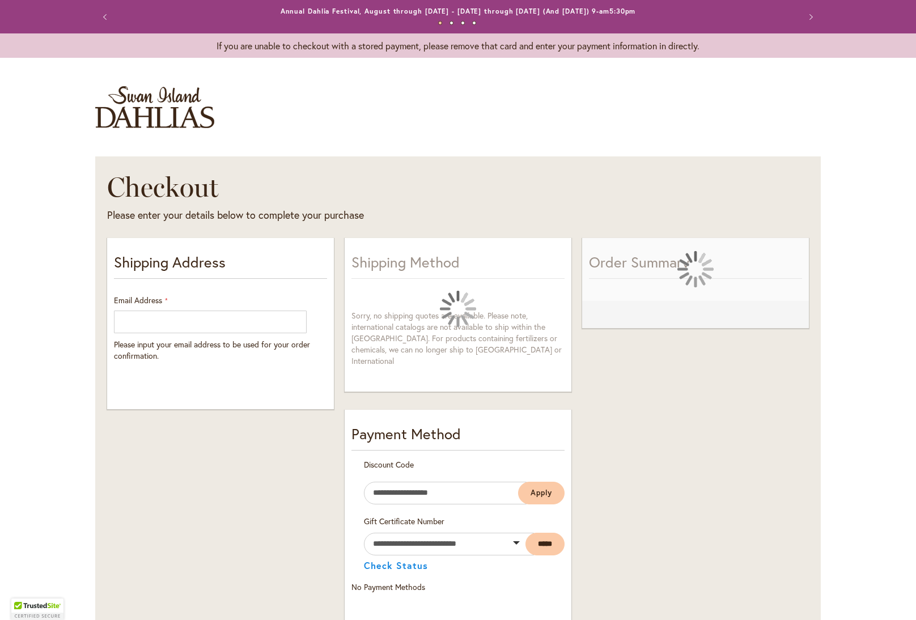
select select "**"
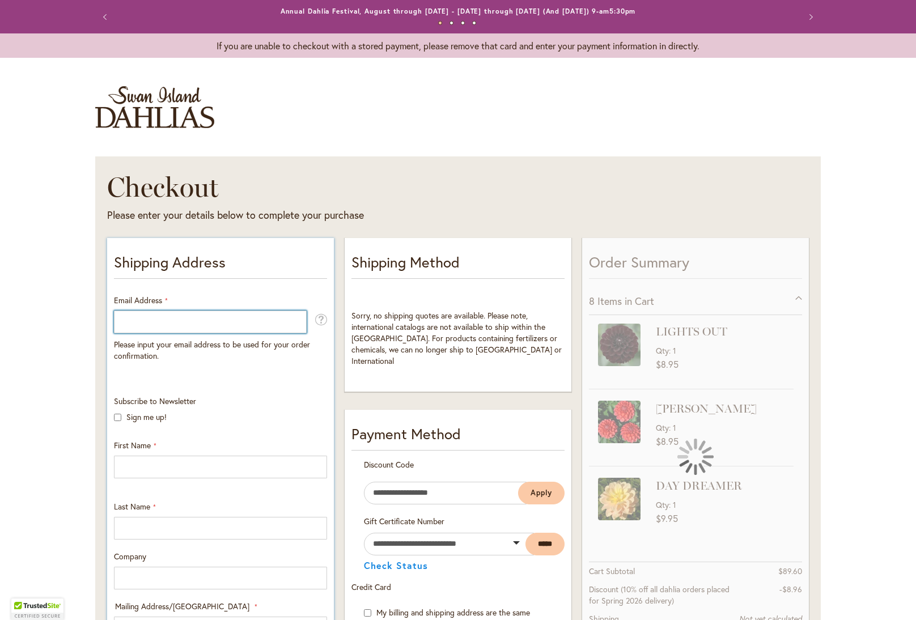
drag, startPoint x: 243, startPoint y: 321, endPoint x: 276, endPoint y: 331, distance: 34.3
click at [243, 321] on input "Email Address" at bounding box center [210, 322] width 193 height 23
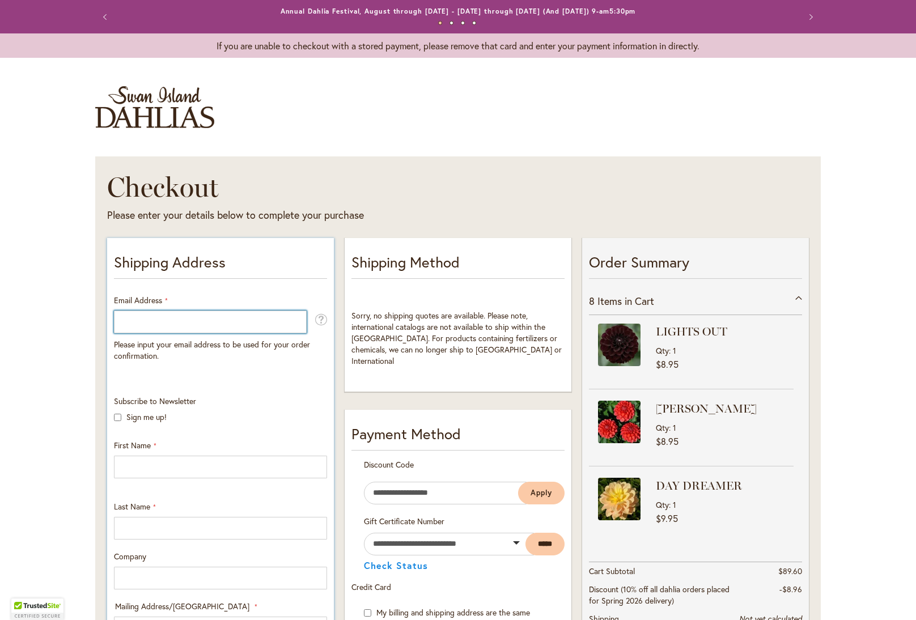
type input "**********"
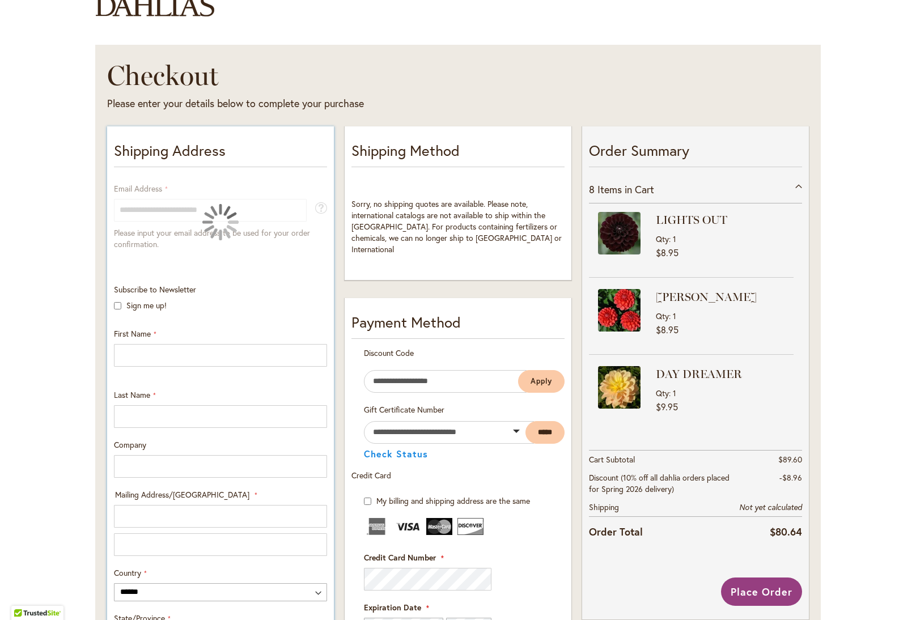
scroll to position [115, 0]
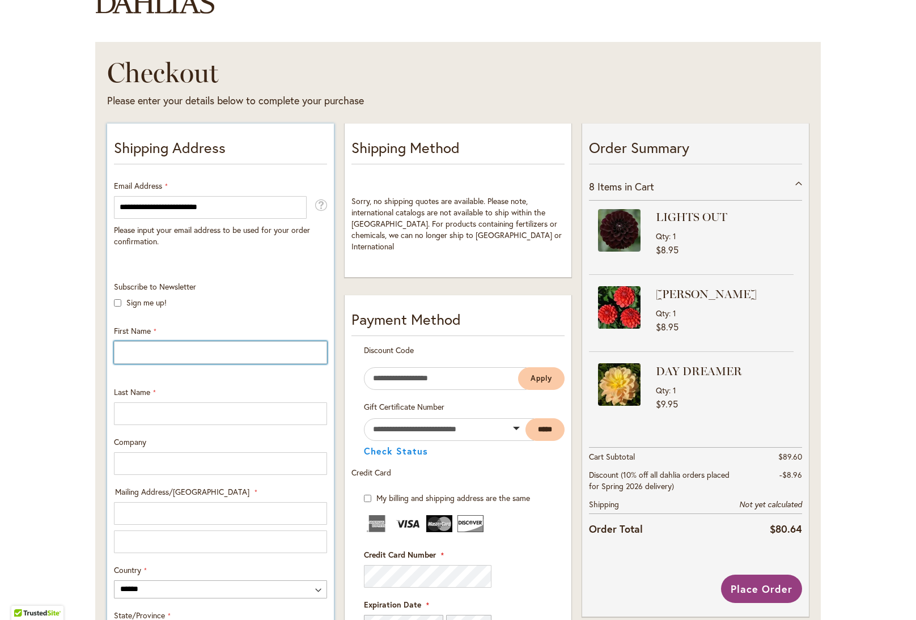
click at [153, 356] on input "First Name" at bounding box center [220, 352] width 213 height 23
type input "*****"
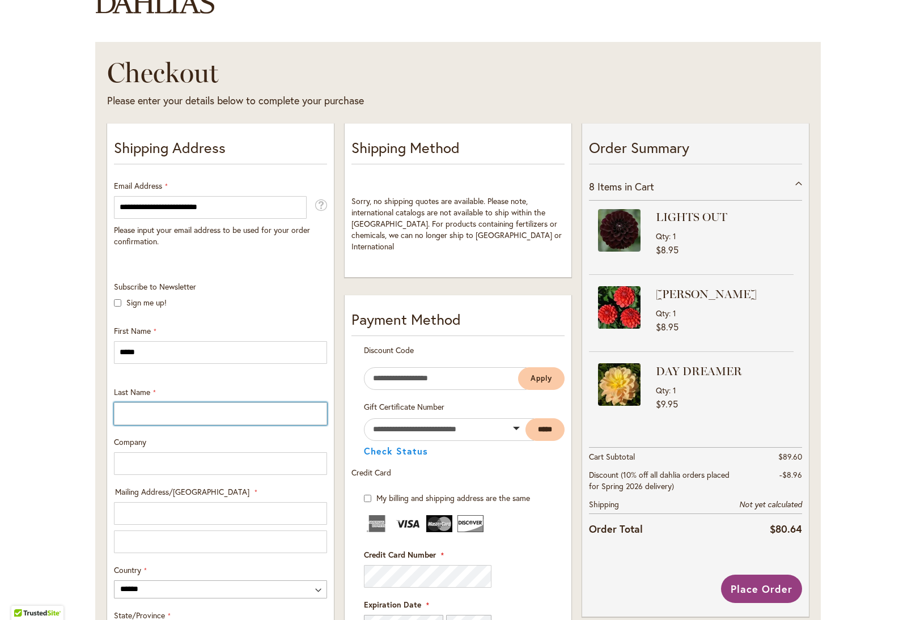
type input "*****"
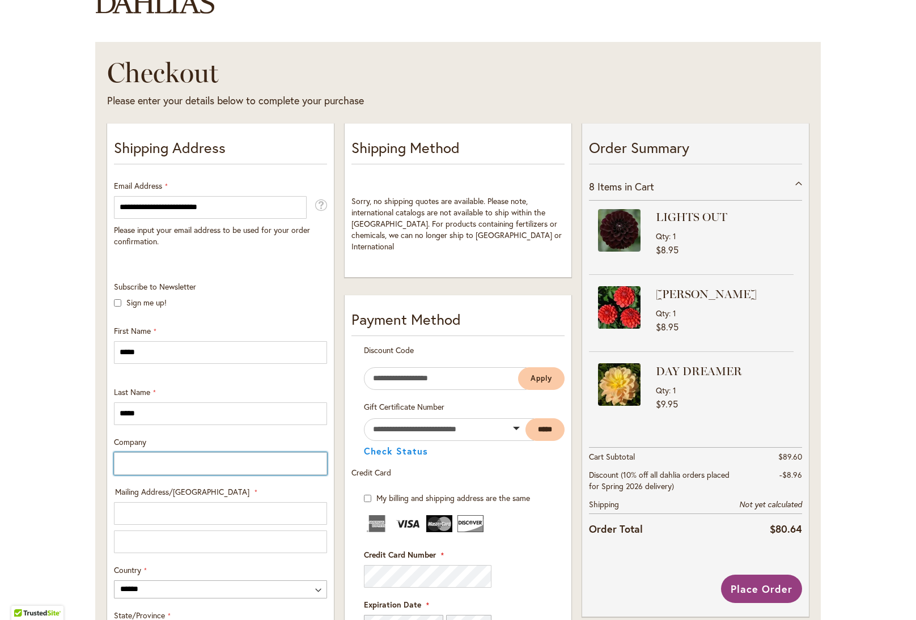
type input "***"
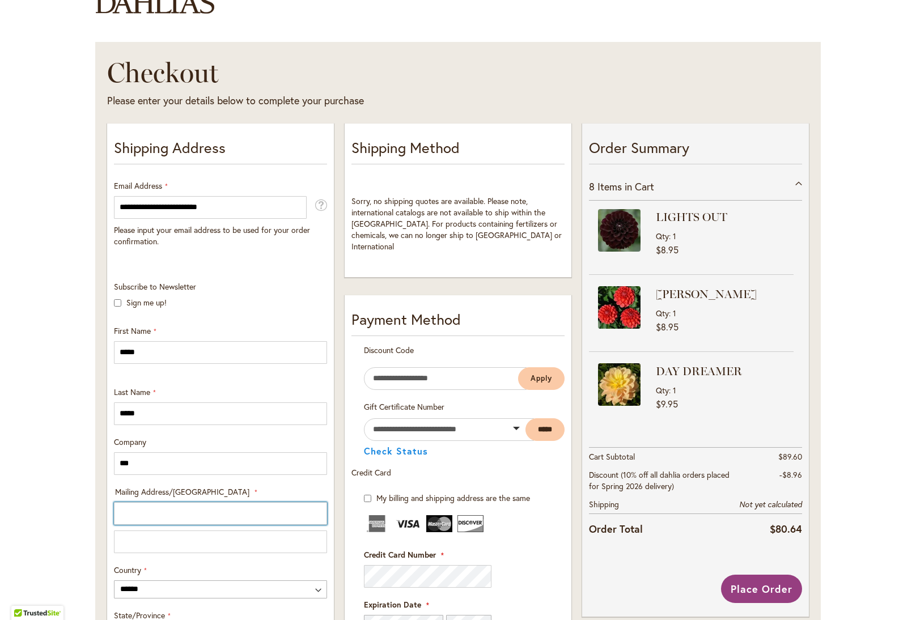
type input "**********"
select select "**"
type input "**********"
type input "*****"
type input "**********"
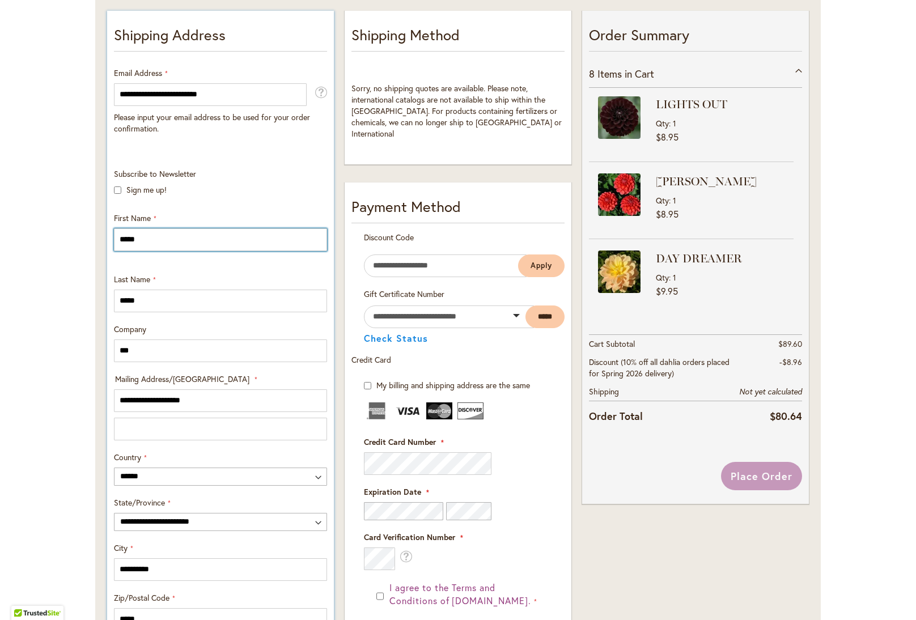
scroll to position [285, 0]
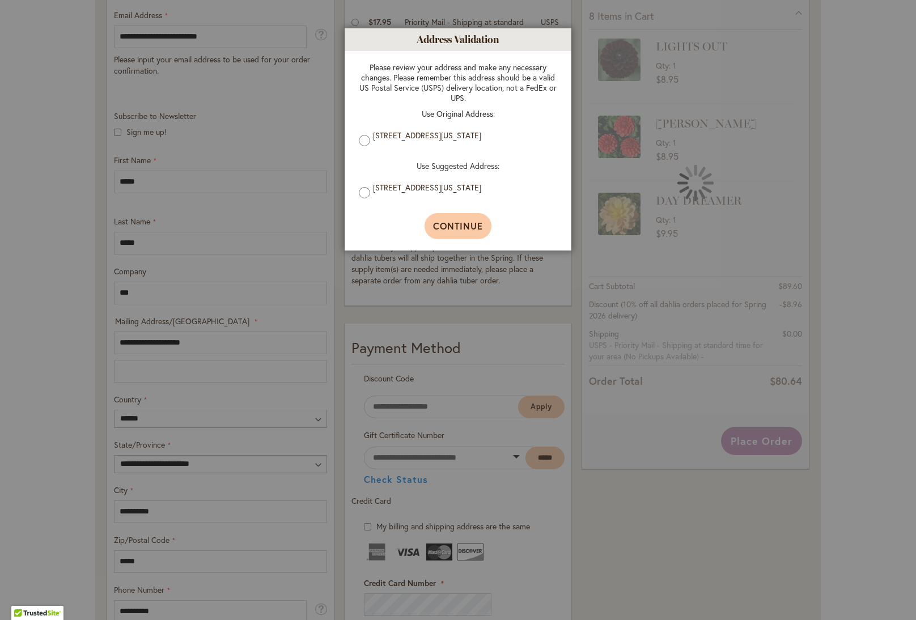
click at [460, 227] on span "Continue" at bounding box center [458, 226] width 50 height 12
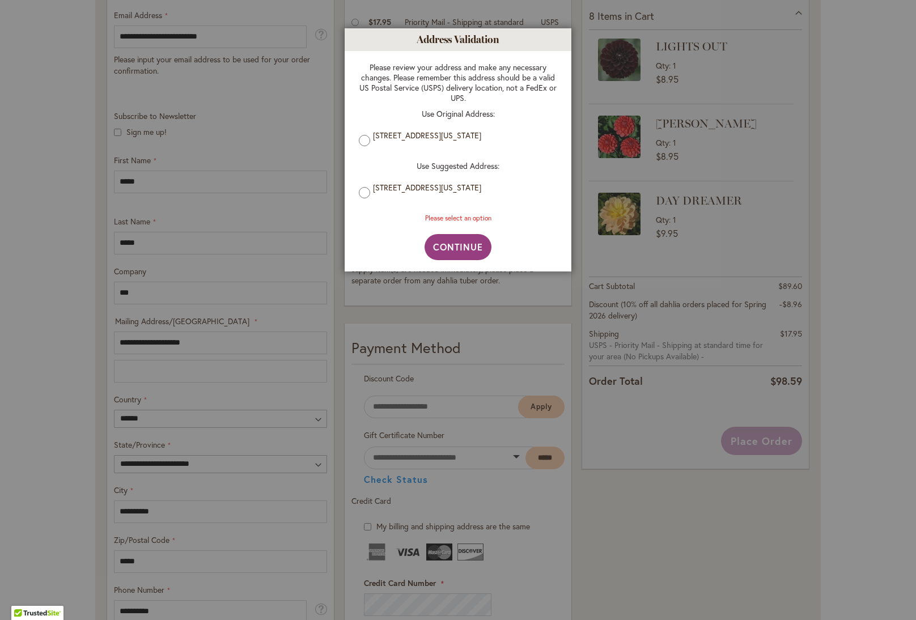
click at [403, 193] on label "[STREET_ADDRESS][US_STATE]" at bounding box center [462, 188] width 179 height 10
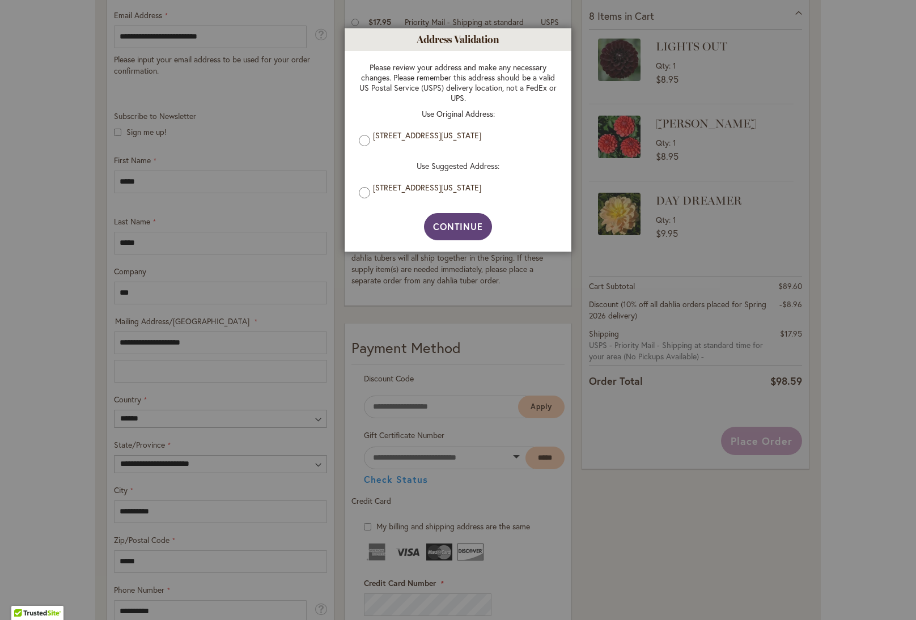
drag, startPoint x: 446, startPoint y: 229, endPoint x: 498, endPoint y: 255, distance: 58.8
click at [446, 229] on span "Continue" at bounding box center [458, 227] width 50 height 12
type input "**********"
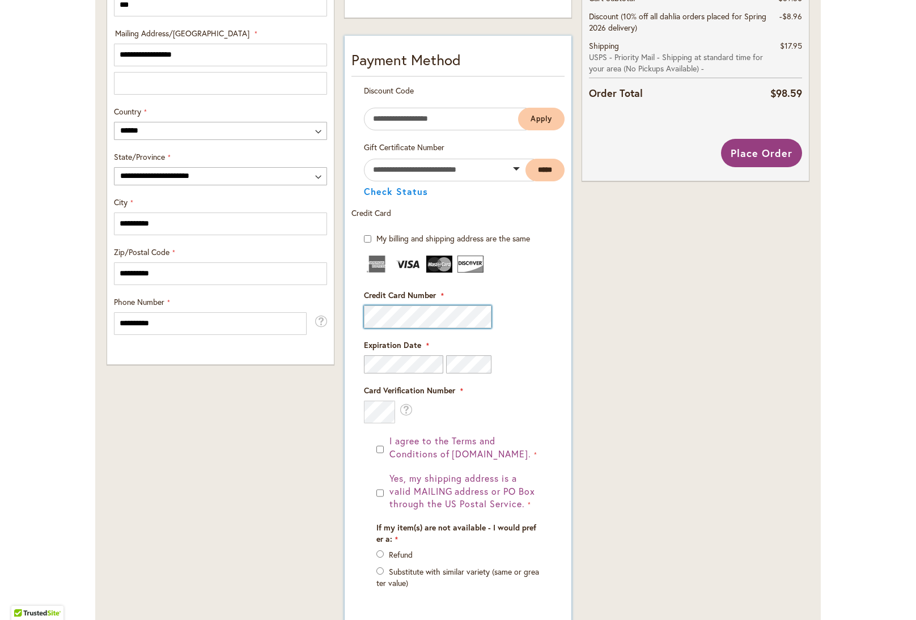
scroll to position [0, 0]
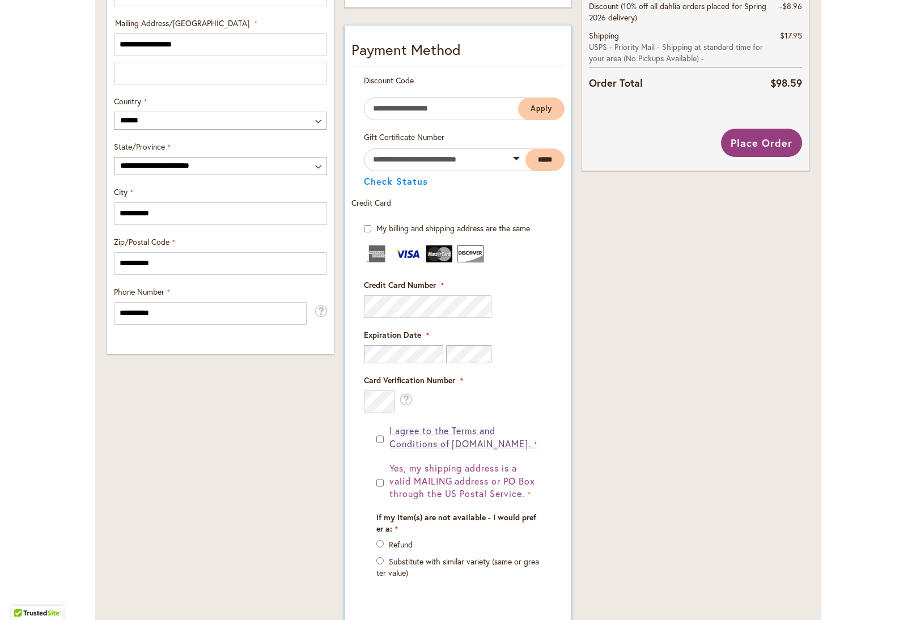
click at [468, 443] on span "I agree to the Terms and Conditions of [DOMAIN_NAME]." at bounding box center [461, 437] width 142 height 25
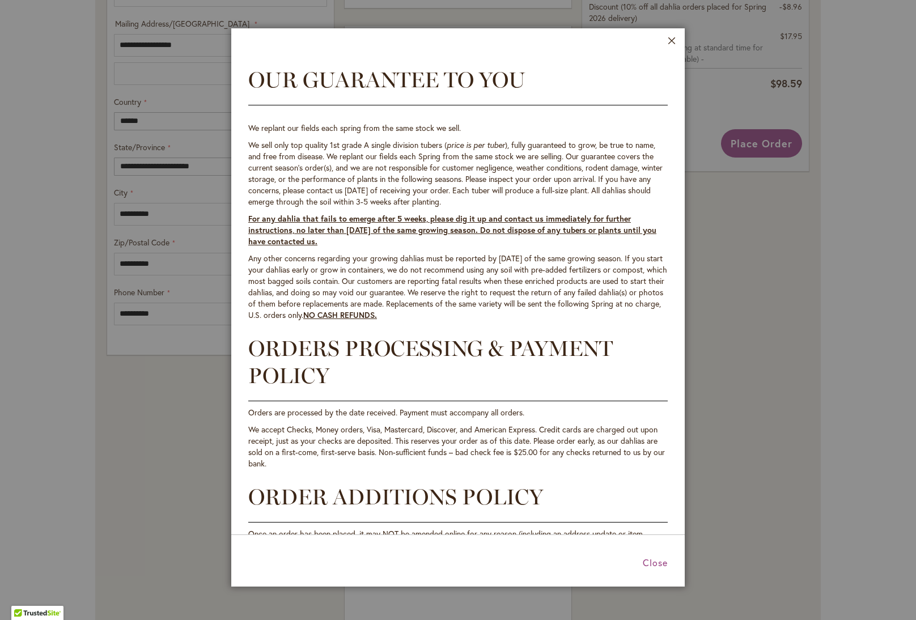
click at [653, 563] on span "Close" at bounding box center [655, 563] width 25 height 12
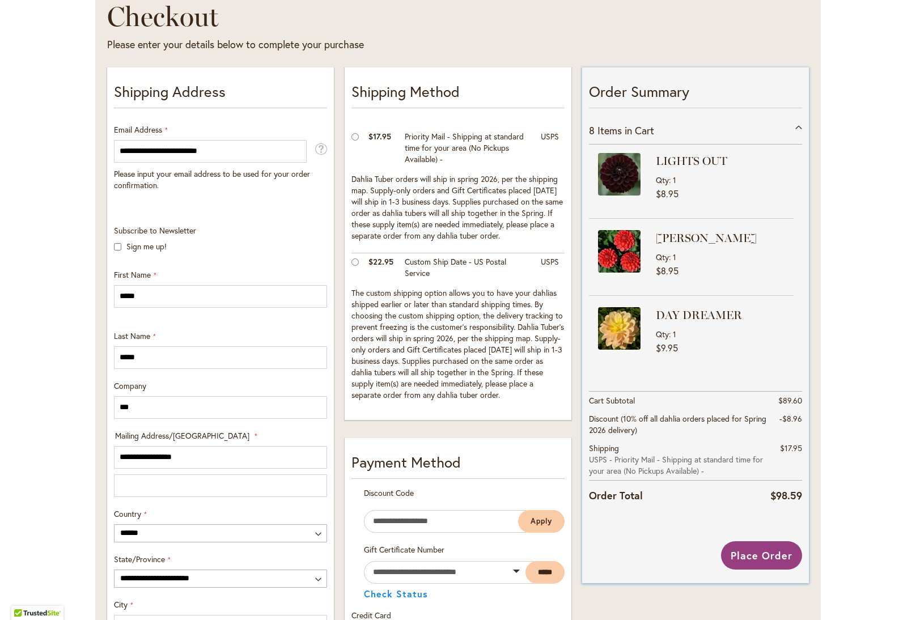
scroll to position [163, 0]
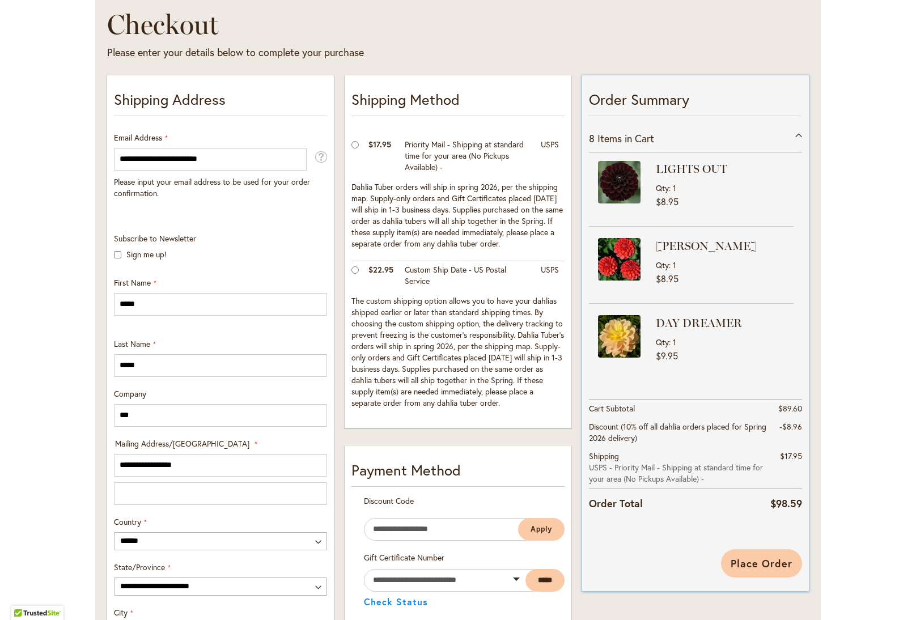
click at [768, 560] on span "Place Order" at bounding box center [762, 564] width 62 height 14
